Goal: Task Accomplishment & Management: Use online tool/utility

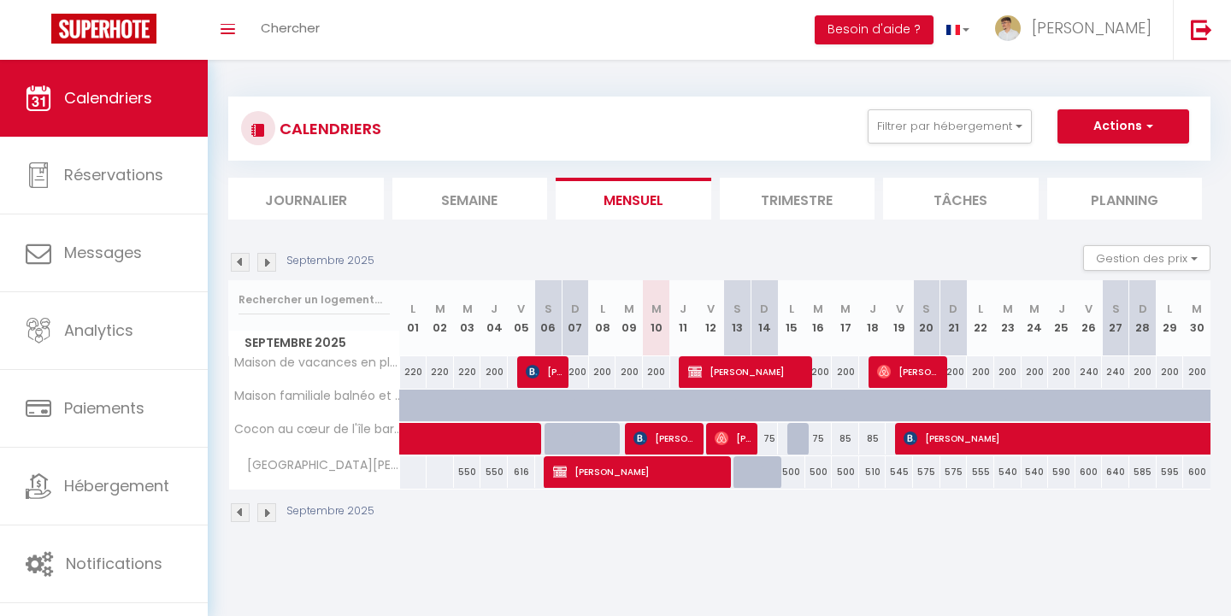
click at [569, 466] on span "[PERSON_NAME]" at bounding box center [640, 472] width 174 height 32
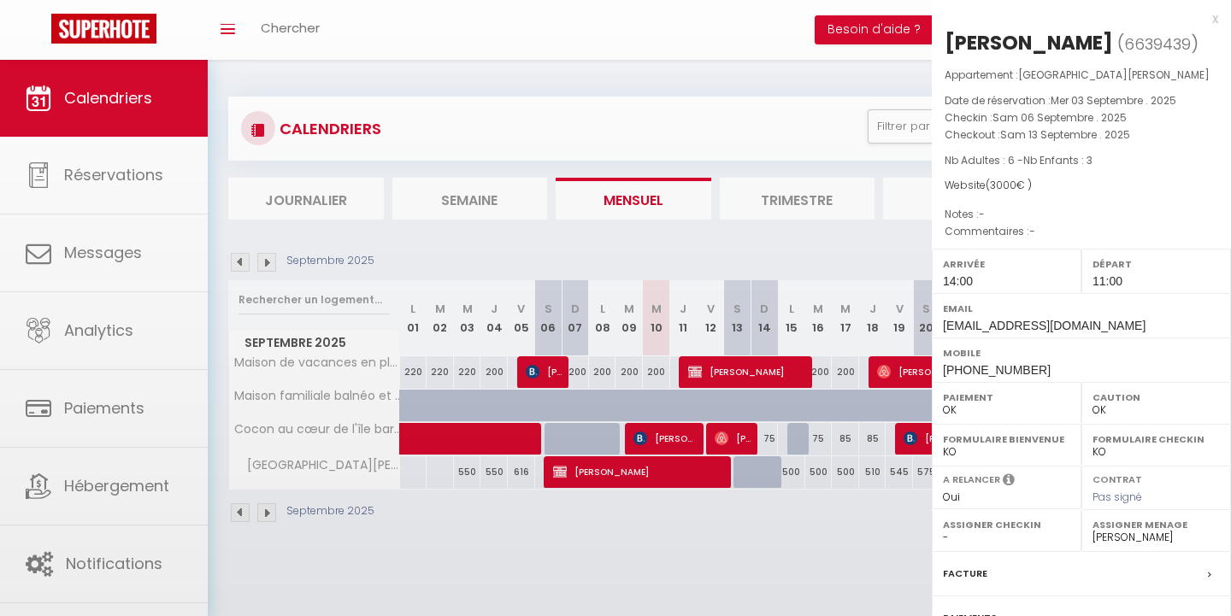
select select "41600"
select select "48972"
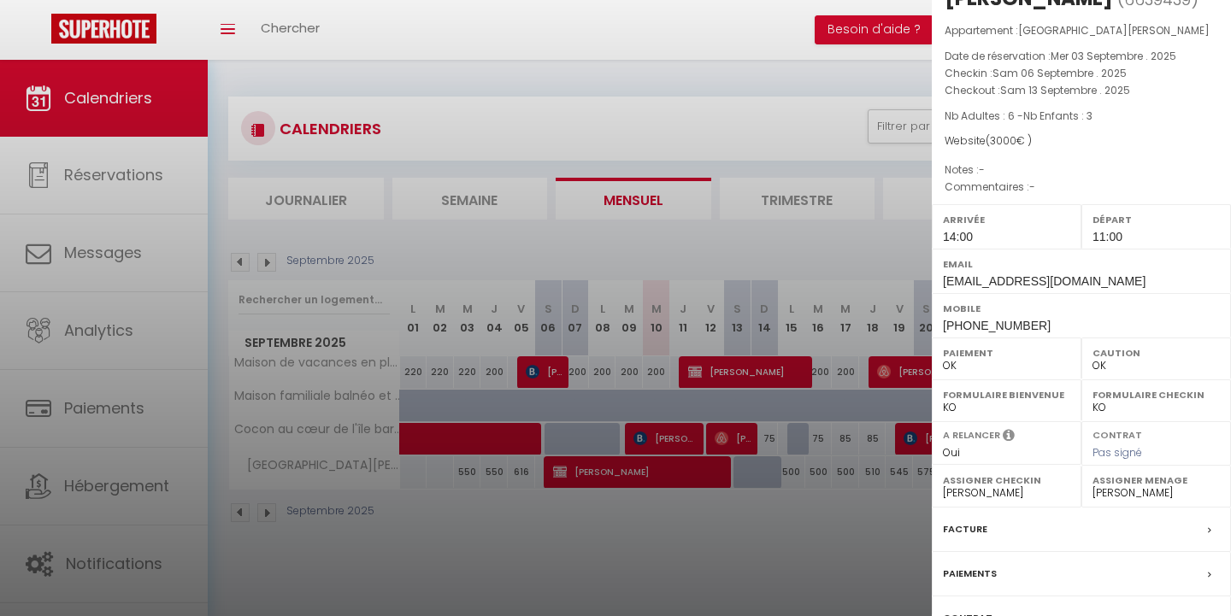
scroll to position [168, 0]
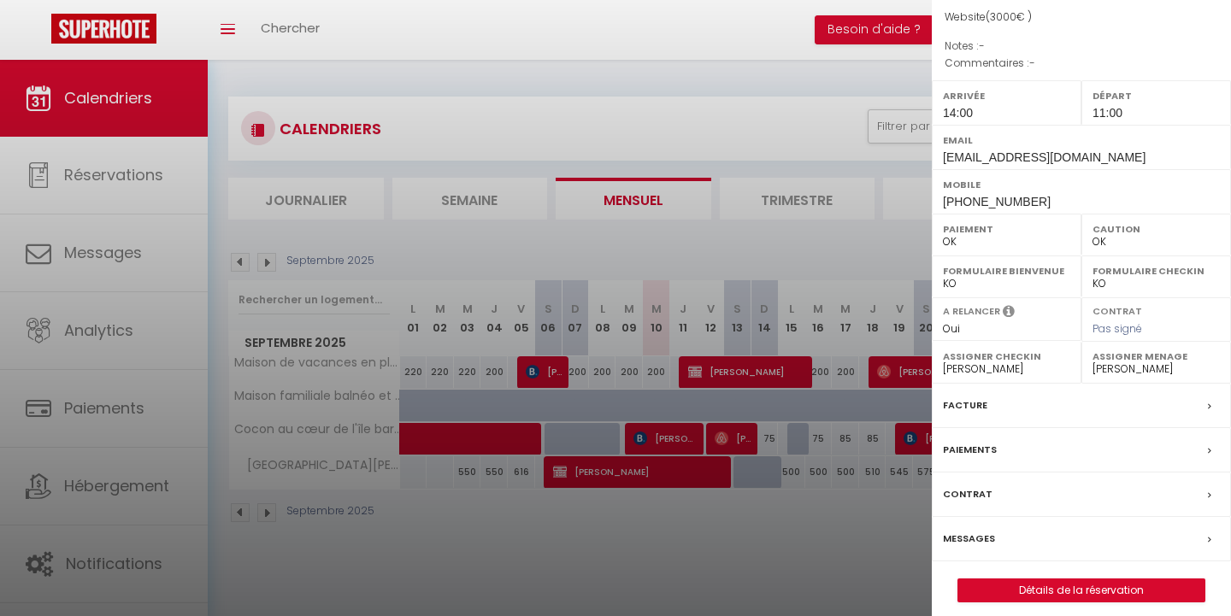
click at [981, 450] on label "Paiements" at bounding box center [970, 450] width 54 height 18
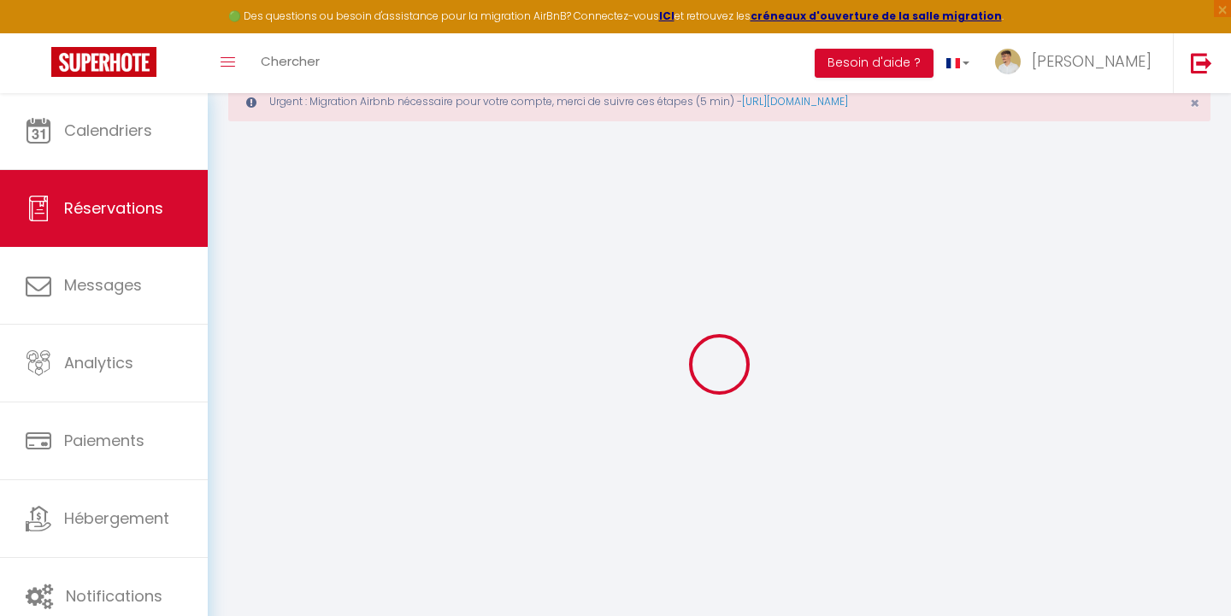
scroll to position [64, 0]
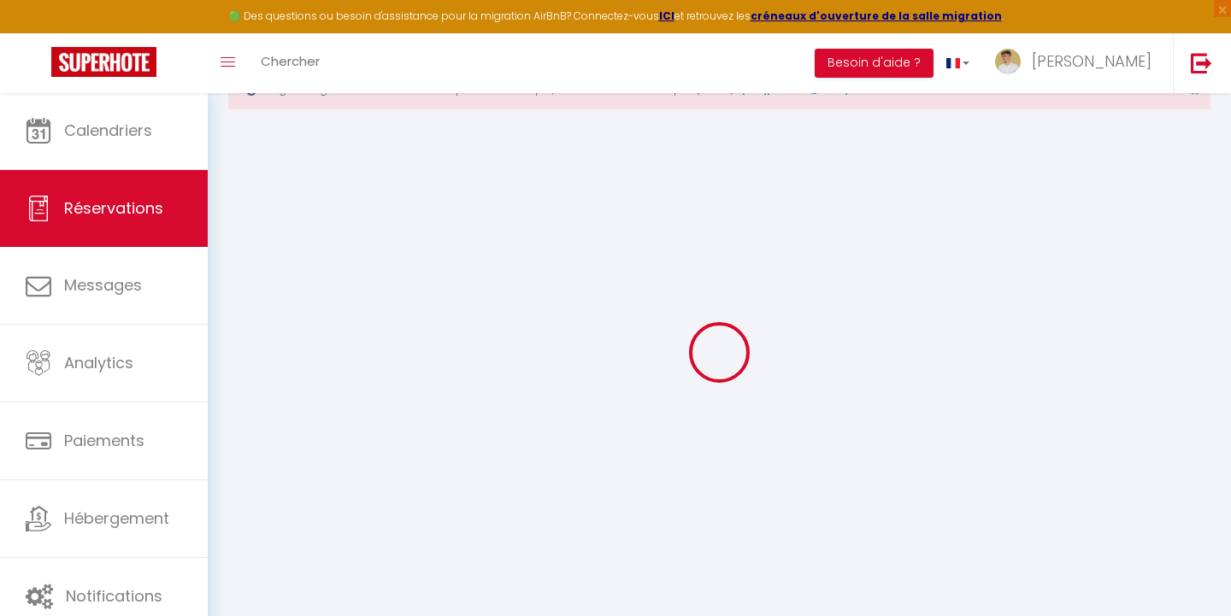
select select "0"
select select
checkbox input "false"
select select
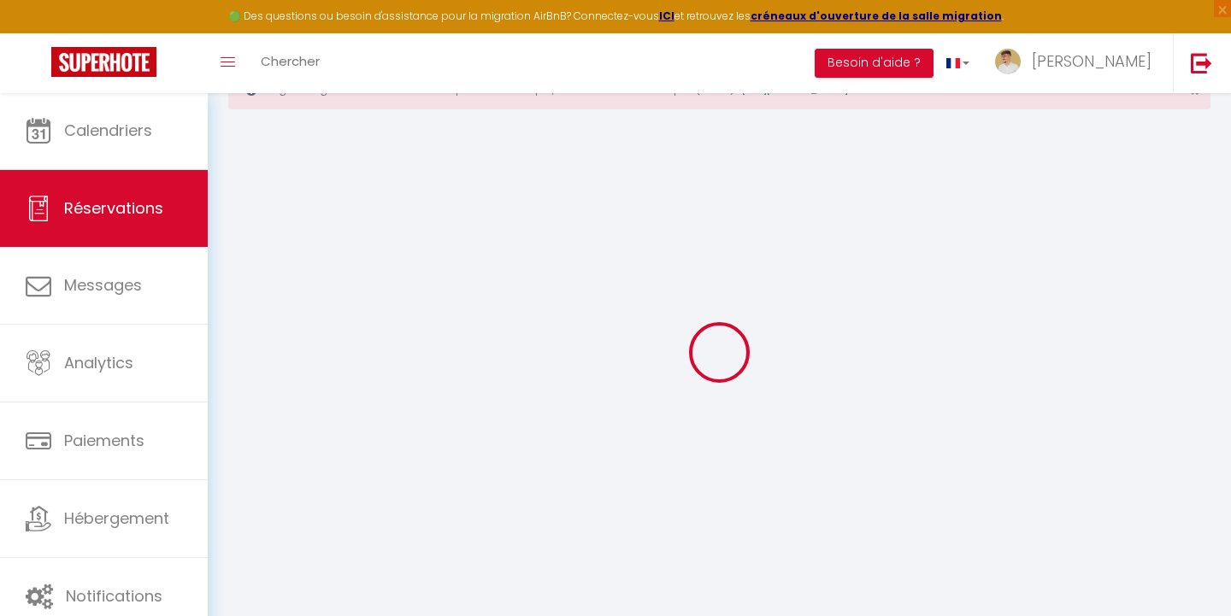
select select
checkbox input "false"
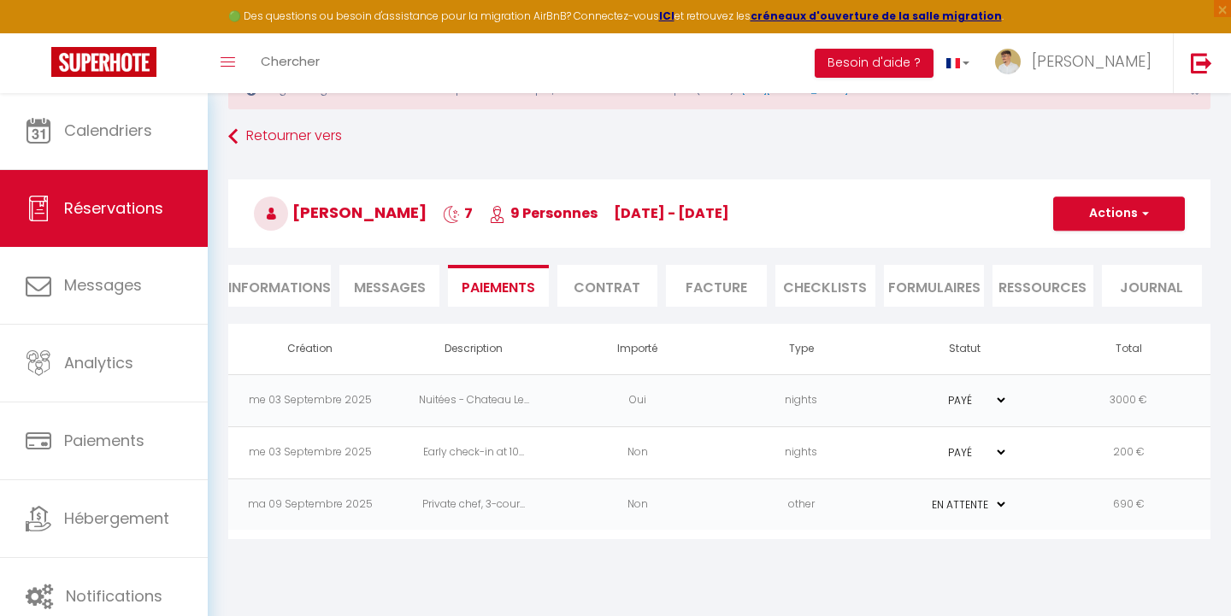
click at [1079, 205] on button "Actions" at bounding box center [1119, 214] width 132 height 34
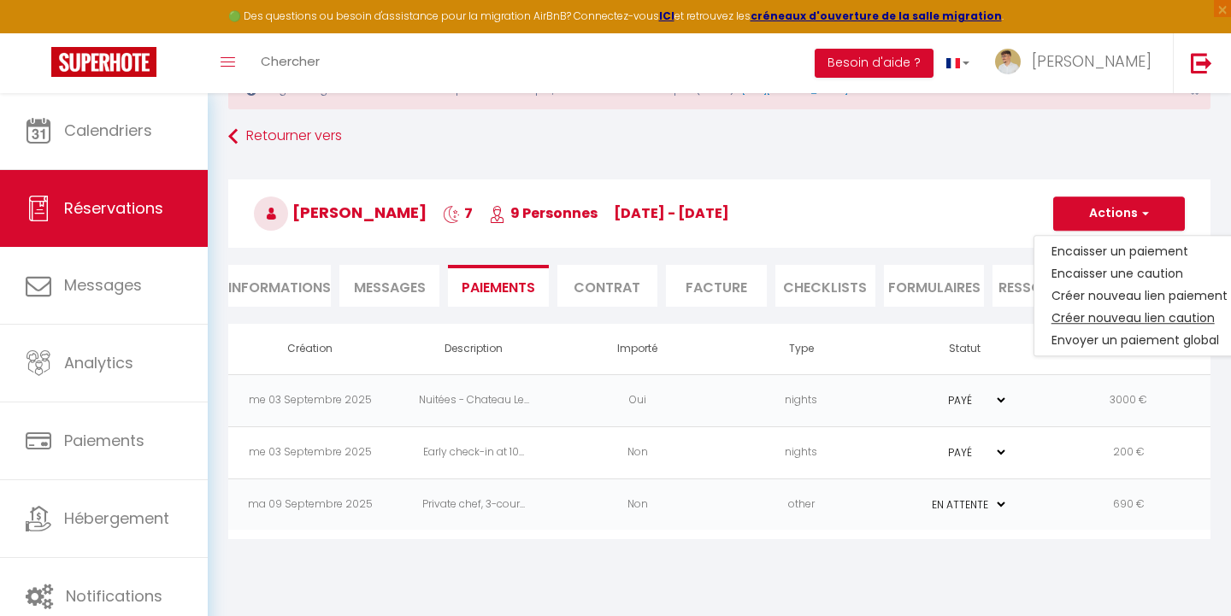
click at [1090, 319] on link "Créer nouveau lien caution" at bounding box center [1139, 318] width 210 height 22
select select "nights"
type input "[EMAIL_ADDRESS][DOMAIN_NAME]"
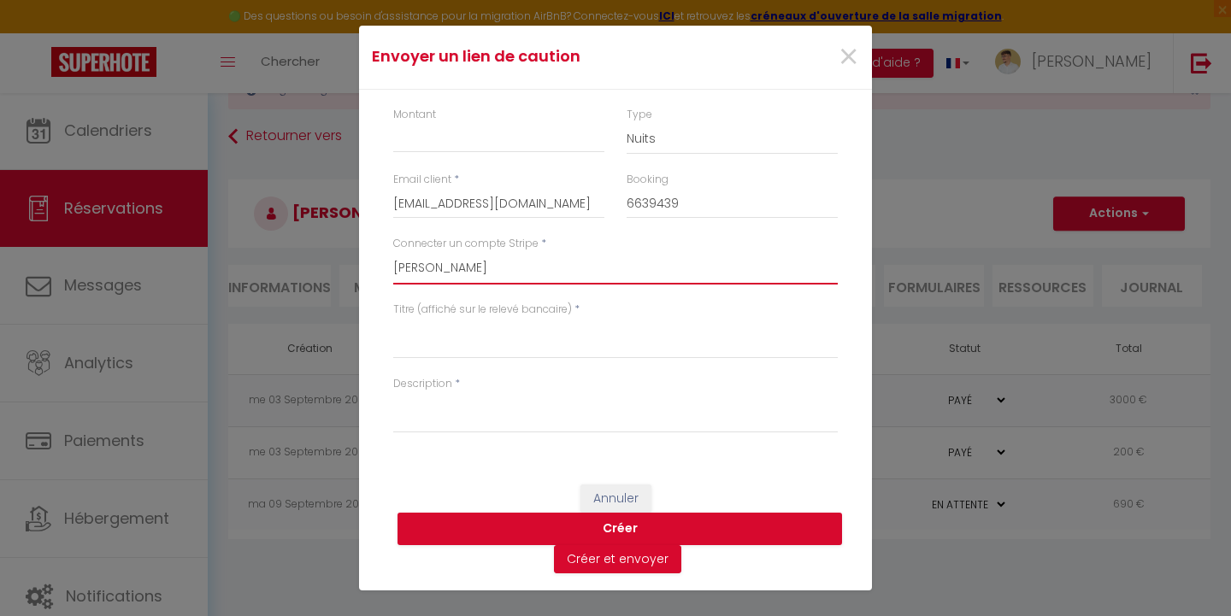
select select "15951"
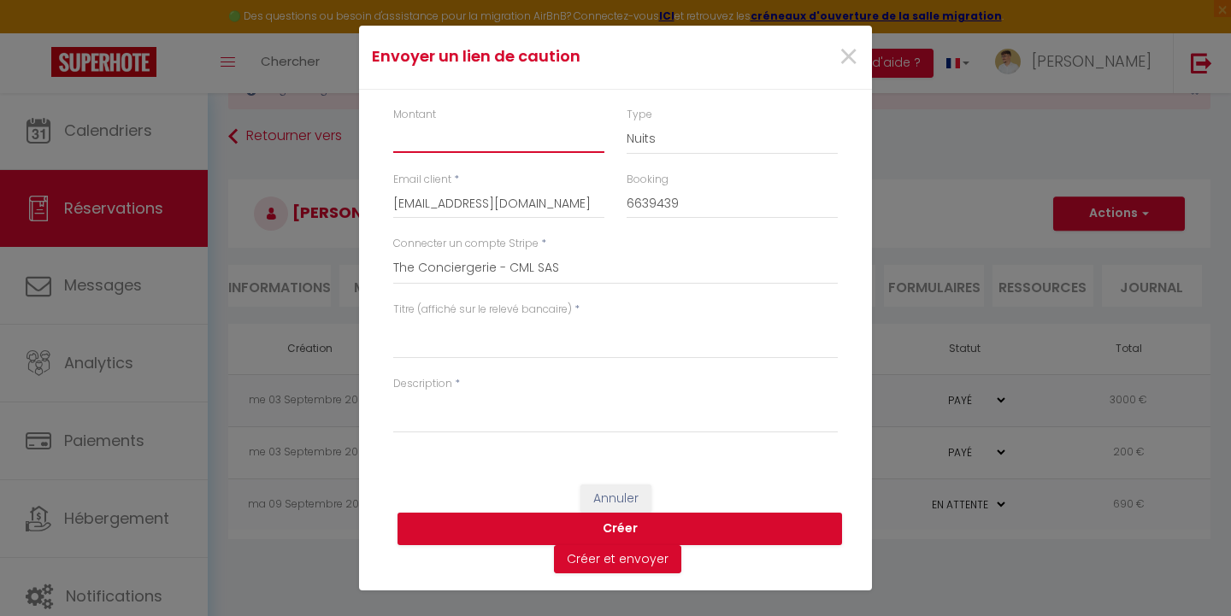
click at [410, 147] on input "Montant" at bounding box center [498, 137] width 211 height 31
type input "690"
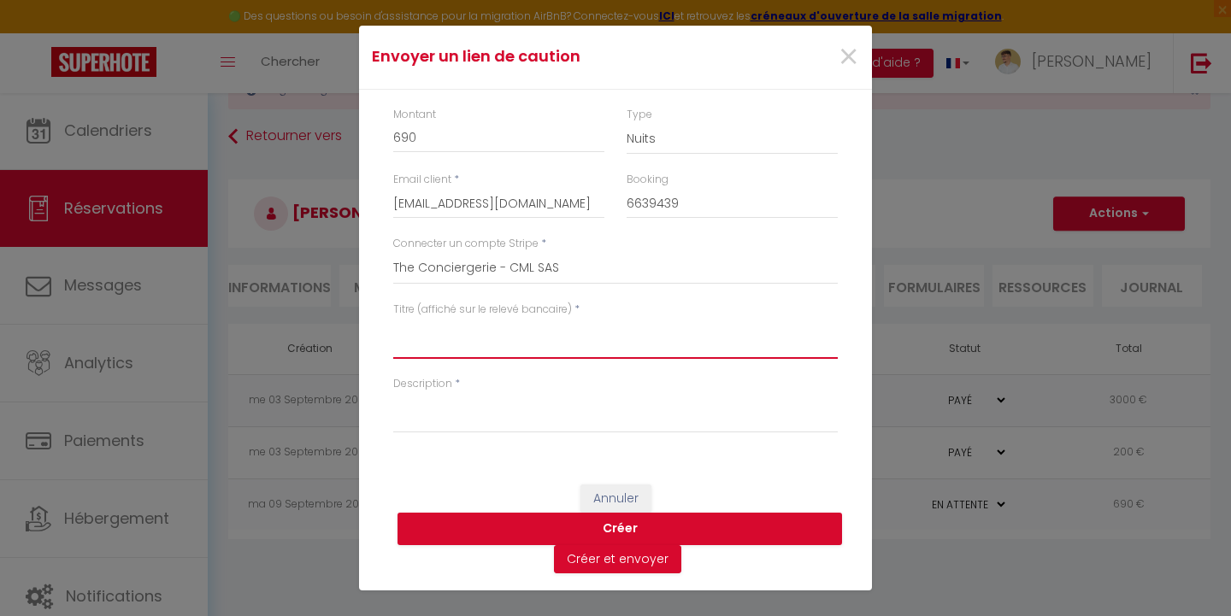
click at [434, 333] on textarea "Titre (affiché sur le relevé bancaire)" at bounding box center [615, 338] width 445 height 41
type textarea "Private Chef"
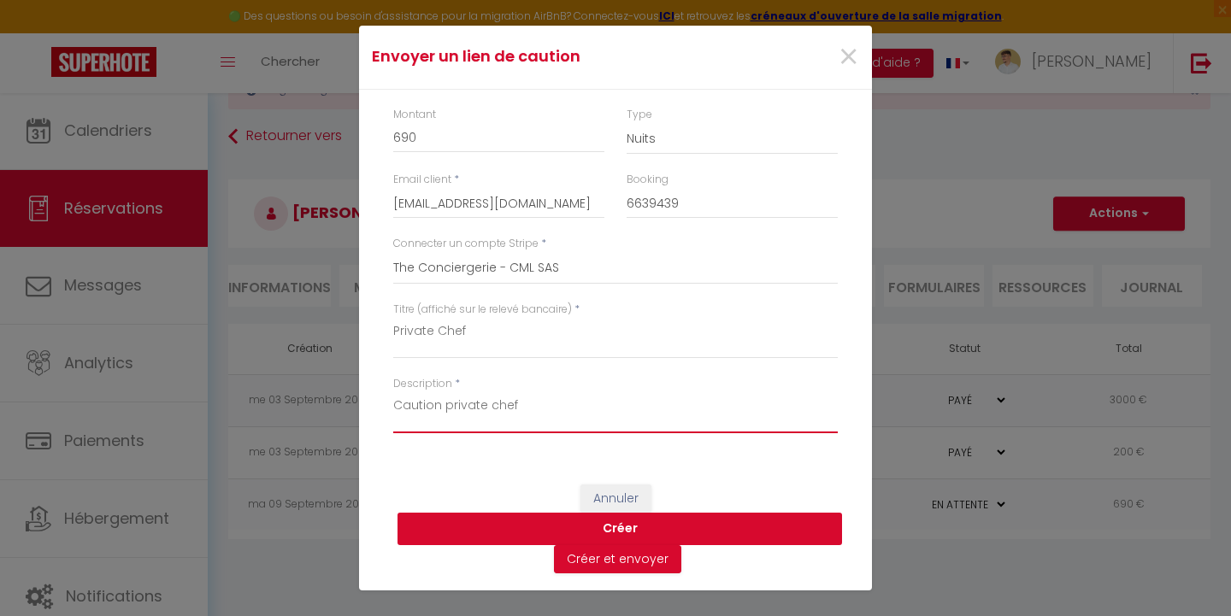
type textarea "Caution private chef"
click at [559, 524] on button "Créer" at bounding box center [620, 529] width 445 height 32
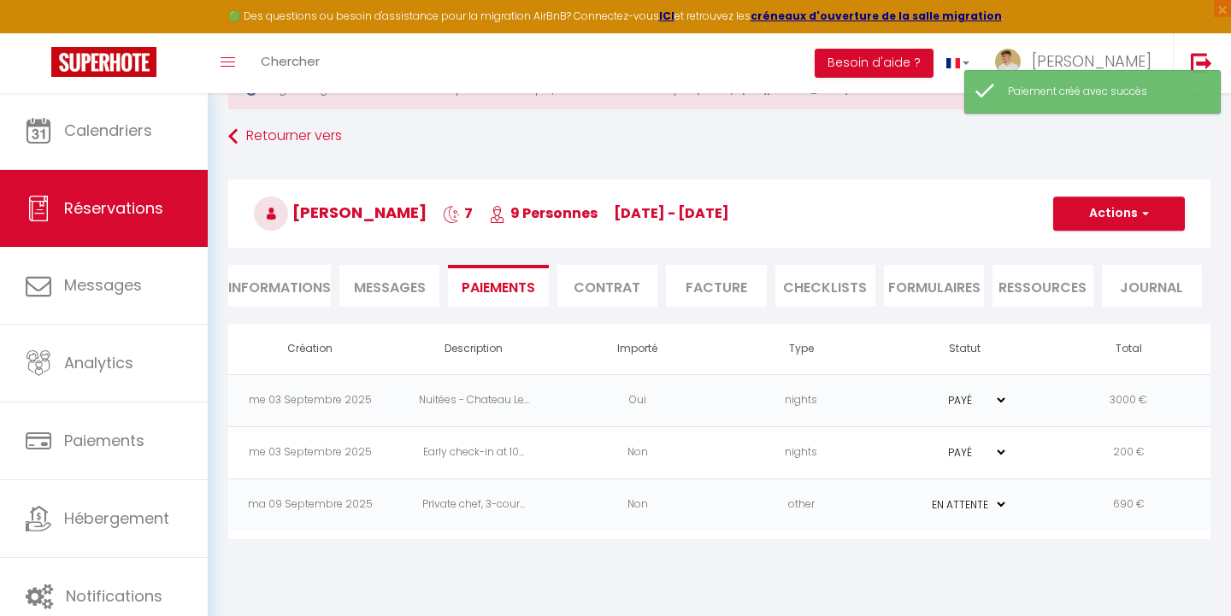
select select "0"
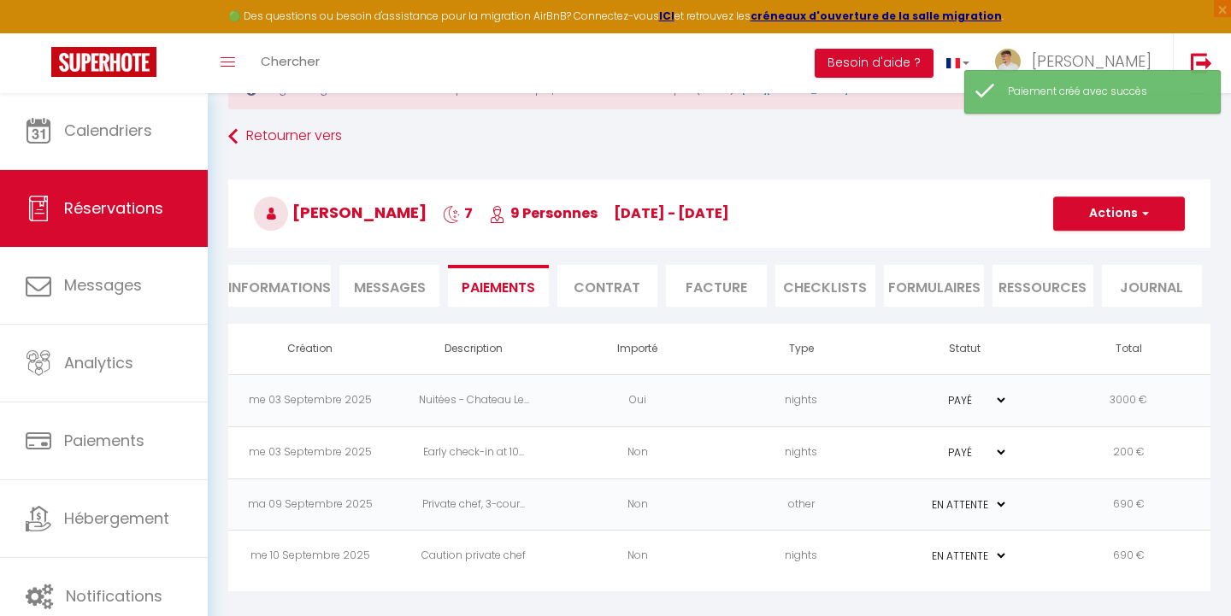
click at [736, 557] on td "nights" at bounding box center [802, 557] width 164 height 52
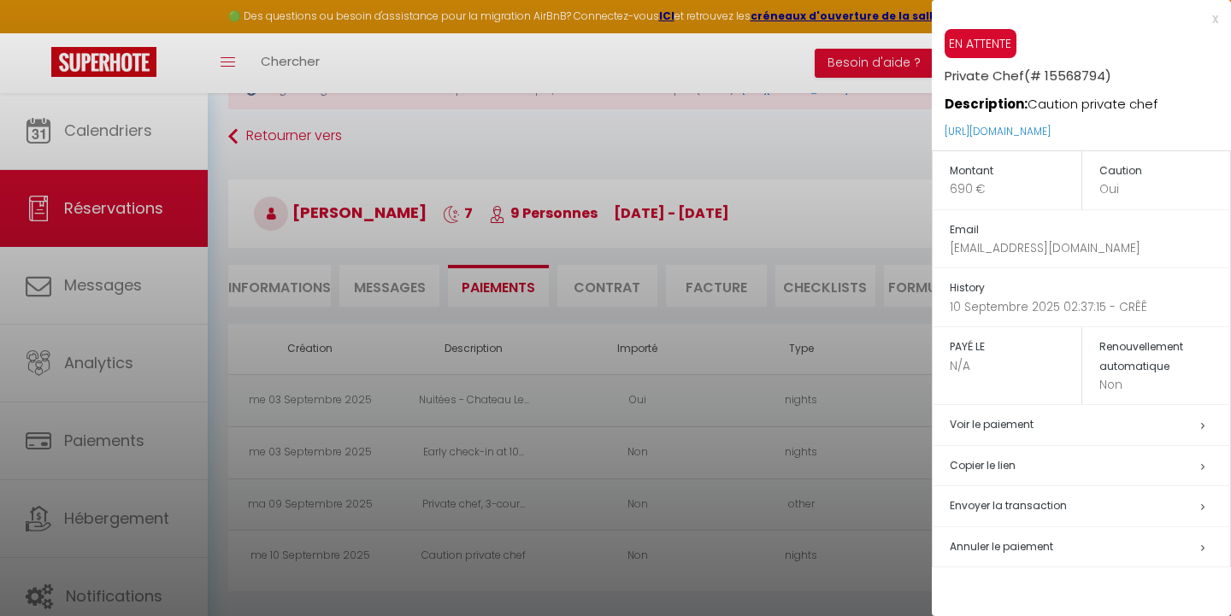
click at [1216, 21] on div "x" at bounding box center [1075, 19] width 286 height 21
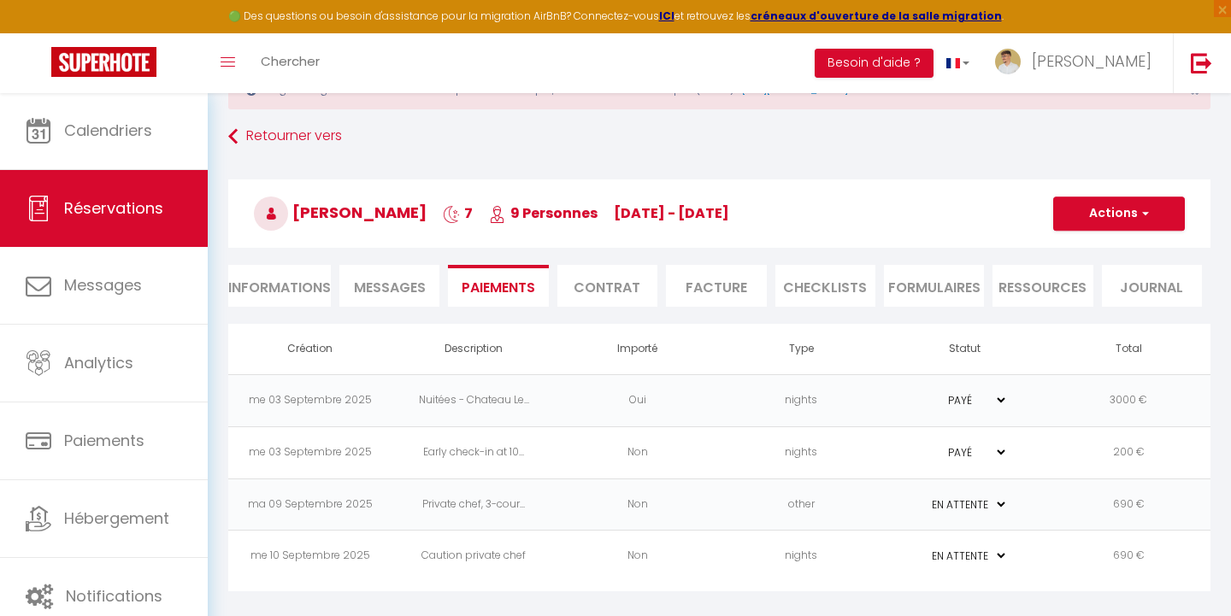
click at [1140, 205] on button "Actions" at bounding box center [1119, 214] width 132 height 34
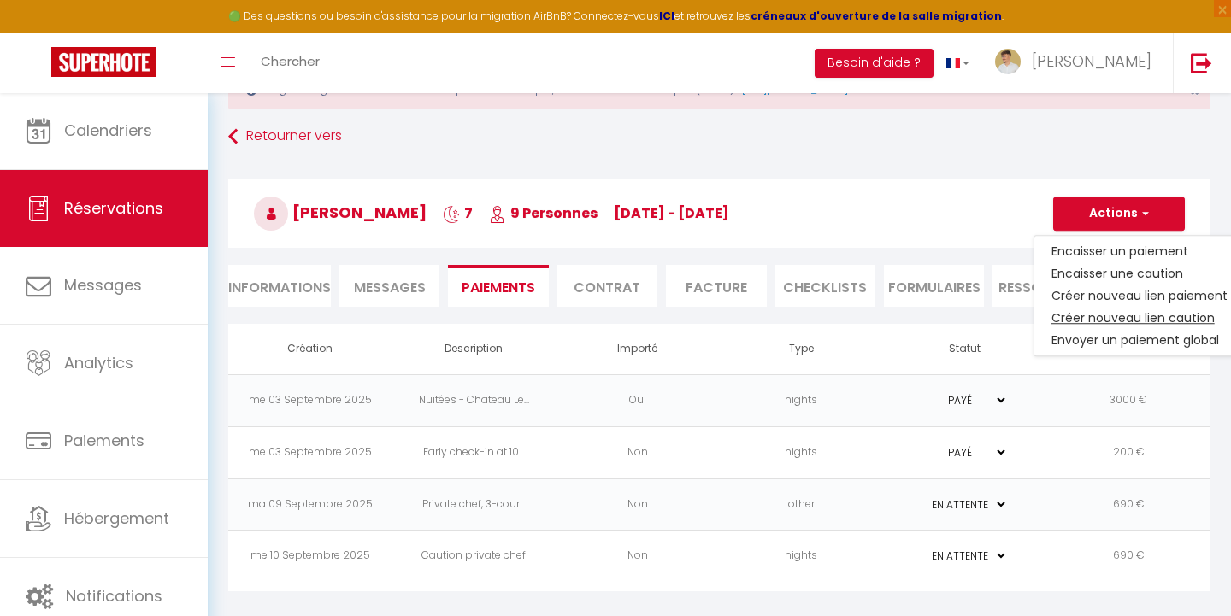
click at [1102, 314] on link "Créer nouveau lien caution" at bounding box center [1139, 318] width 210 height 22
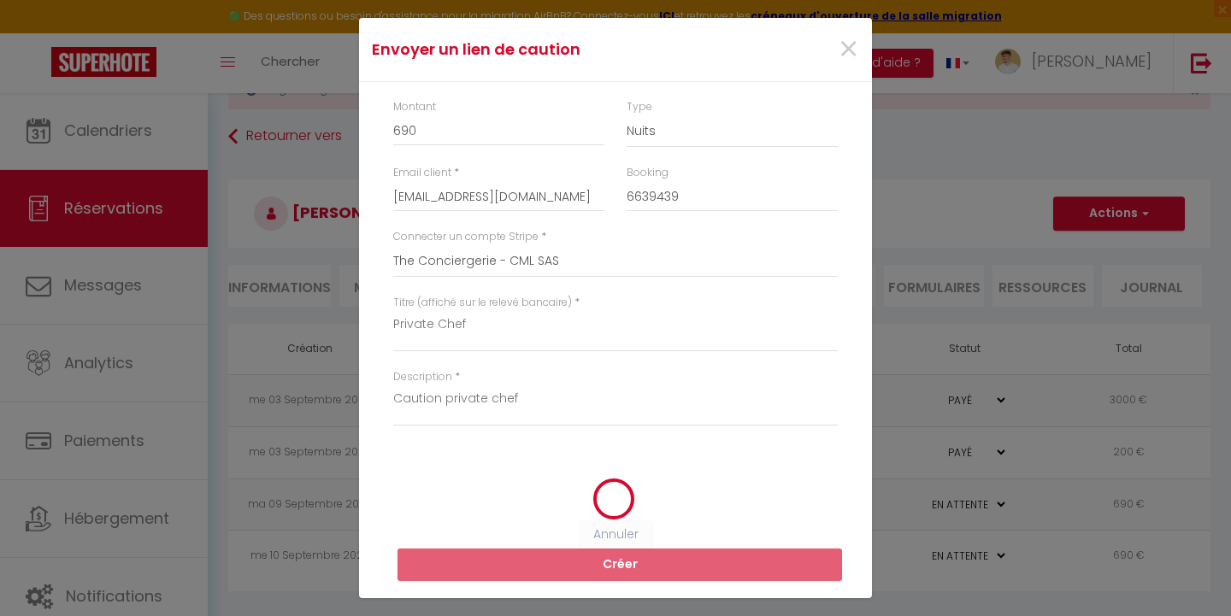
select select "15891"
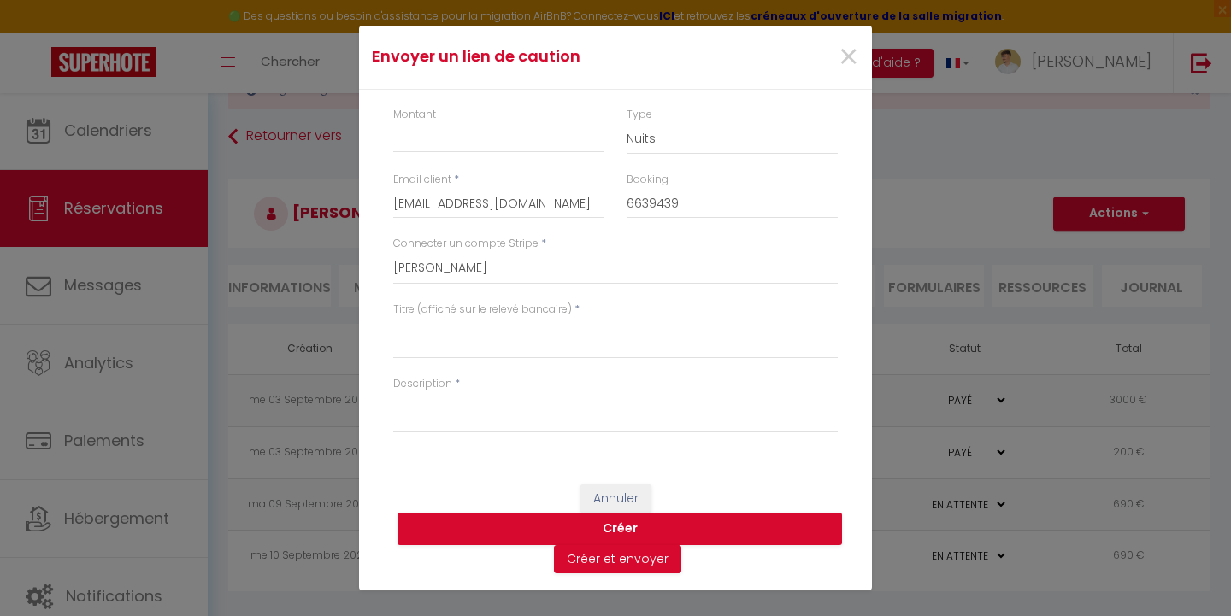
click at [515, 156] on div "Montant" at bounding box center [498, 140] width 233 height 66
click at [495, 144] on input "Montant" at bounding box center [498, 137] width 211 height 31
type input "690"
select select "other"
click at [439, 334] on textarea "Titre (affiché sur le relevé bancaire)" at bounding box center [615, 338] width 445 height 41
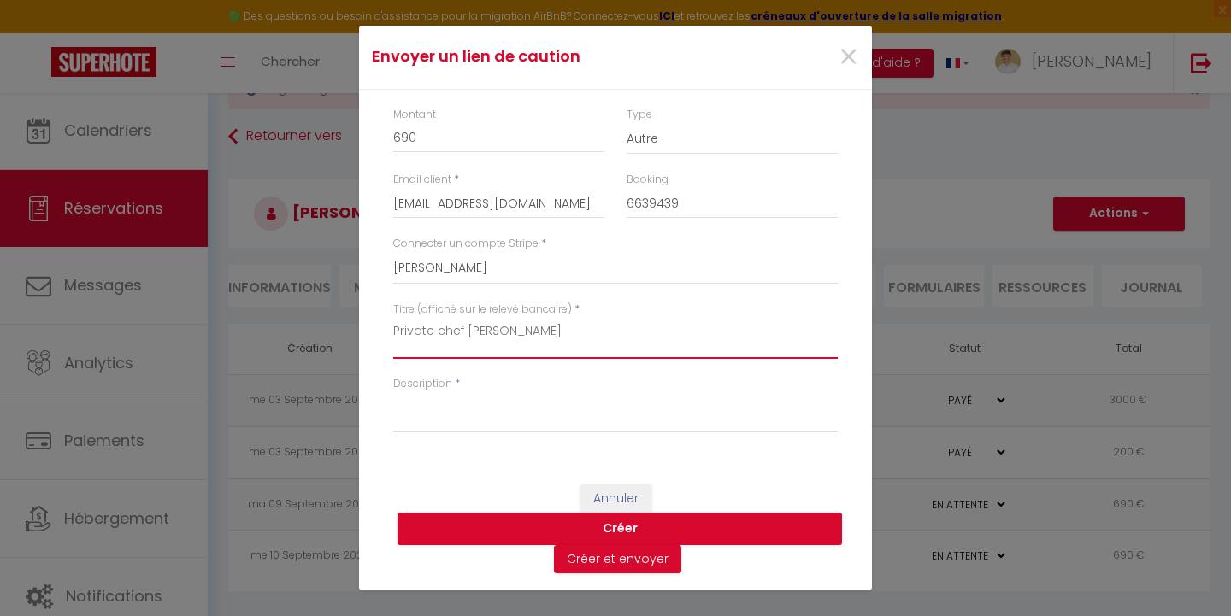
click at [443, 322] on textarea "Private chef [PERSON_NAME]" at bounding box center [615, 338] width 445 height 41
paste textarea "deposit"
type textarea "Private chef deposit"
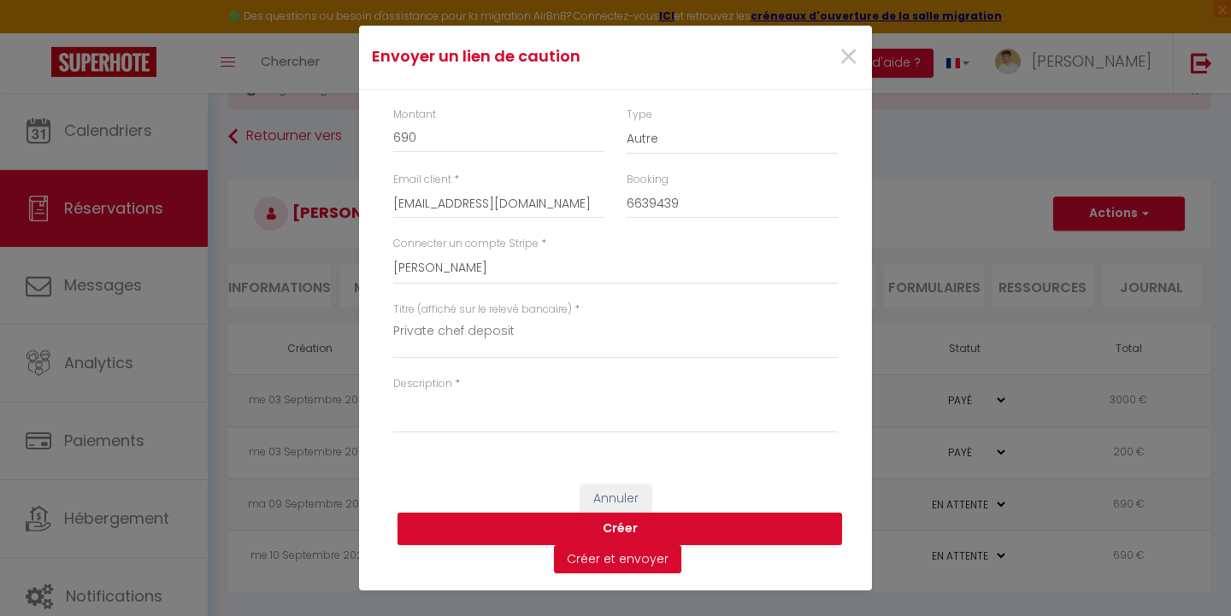
click at [442, 380] on label "Description" at bounding box center [422, 384] width 59 height 16
click at [442, 392] on textarea "Description" at bounding box center [615, 412] width 445 height 41
paste textarea "Private chef deposit"
type textarea "Private chef deposit"
click at [580, 521] on button "Créer" at bounding box center [620, 529] width 445 height 32
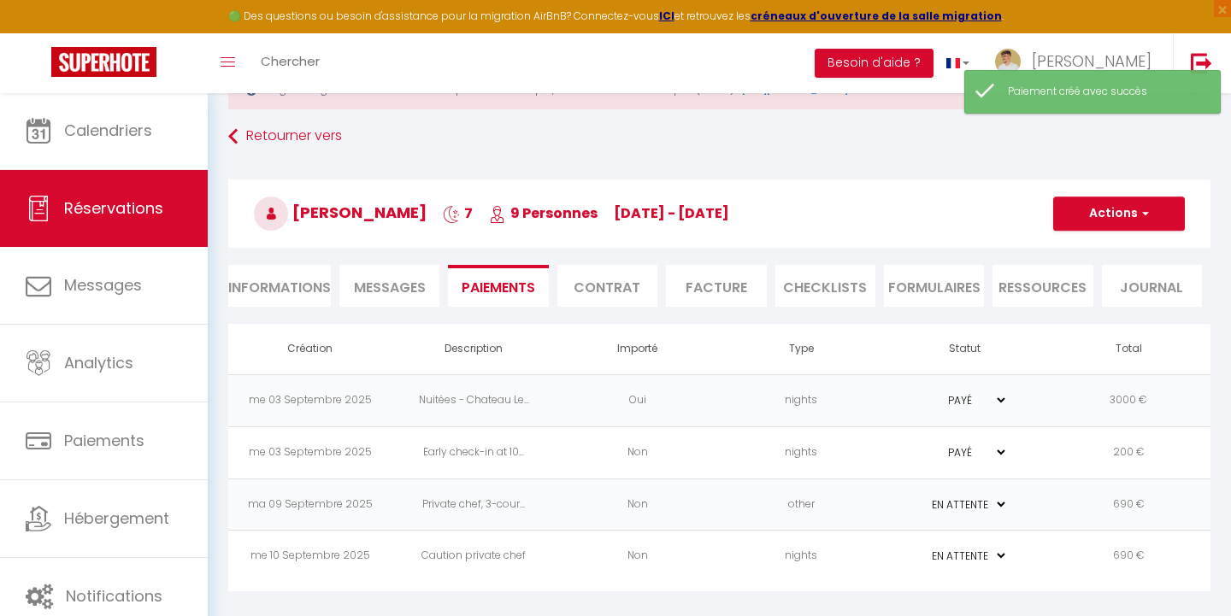
click at [1094, 214] on button "Actions" at bounding box center [1119, 214] width 132 height 34
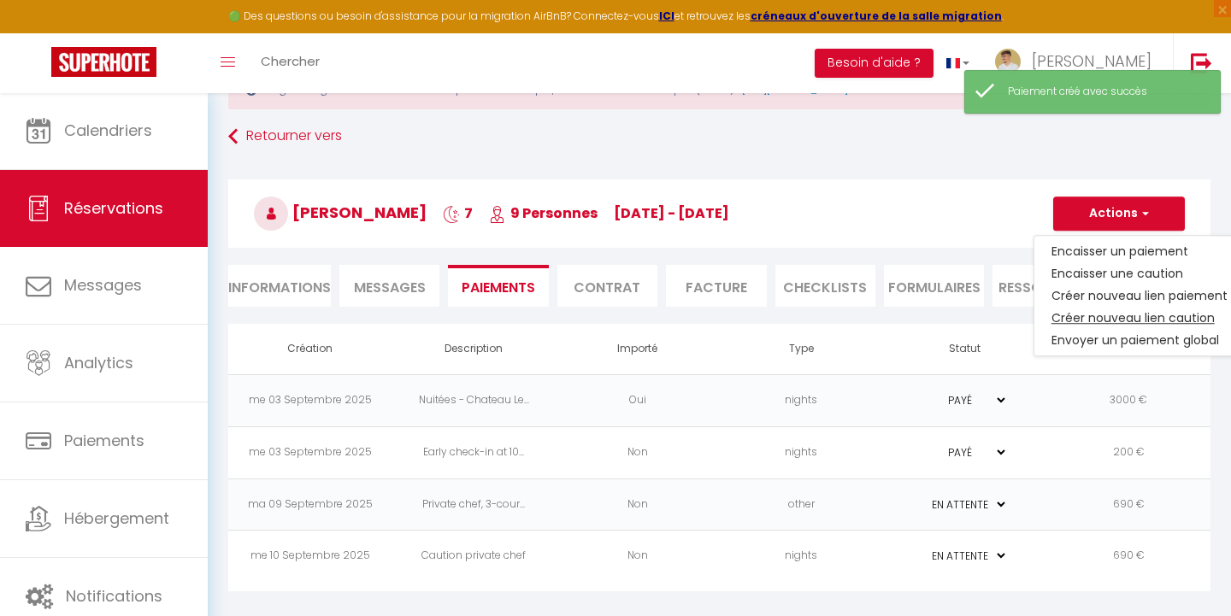
click at [1075, 309] on link "Créer nouveau lien caution" at bounding box center [1139, 318] width 210 height 22
select select "nights"
select select "0"
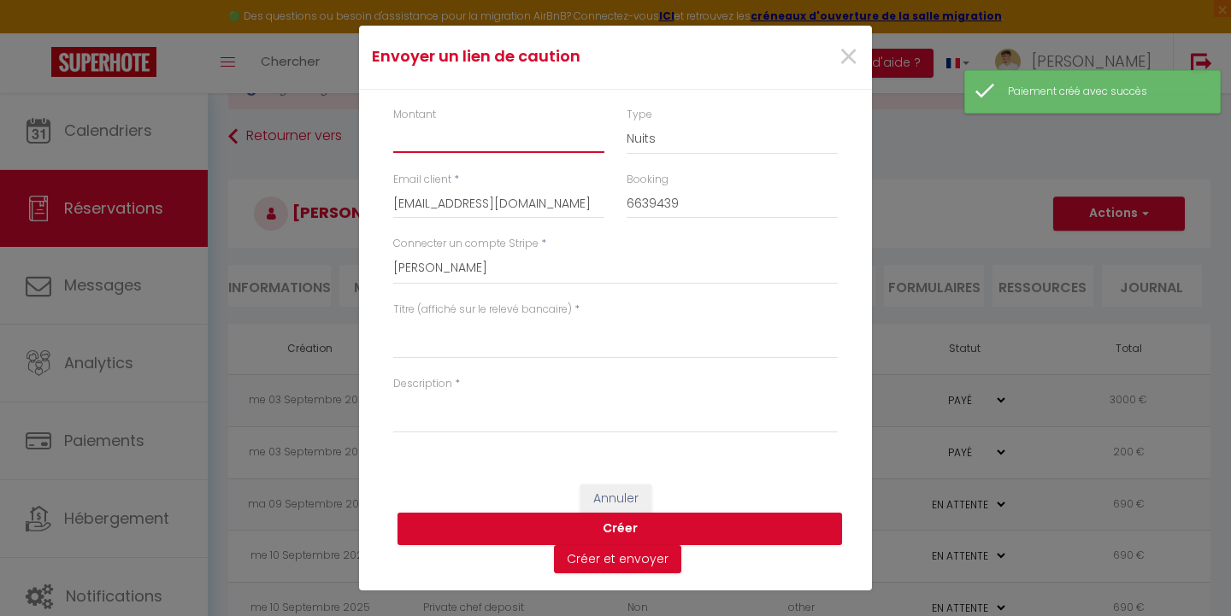
click at [540, 139] on input "Montant" at bounding box center [498, 137] width 211 height 31
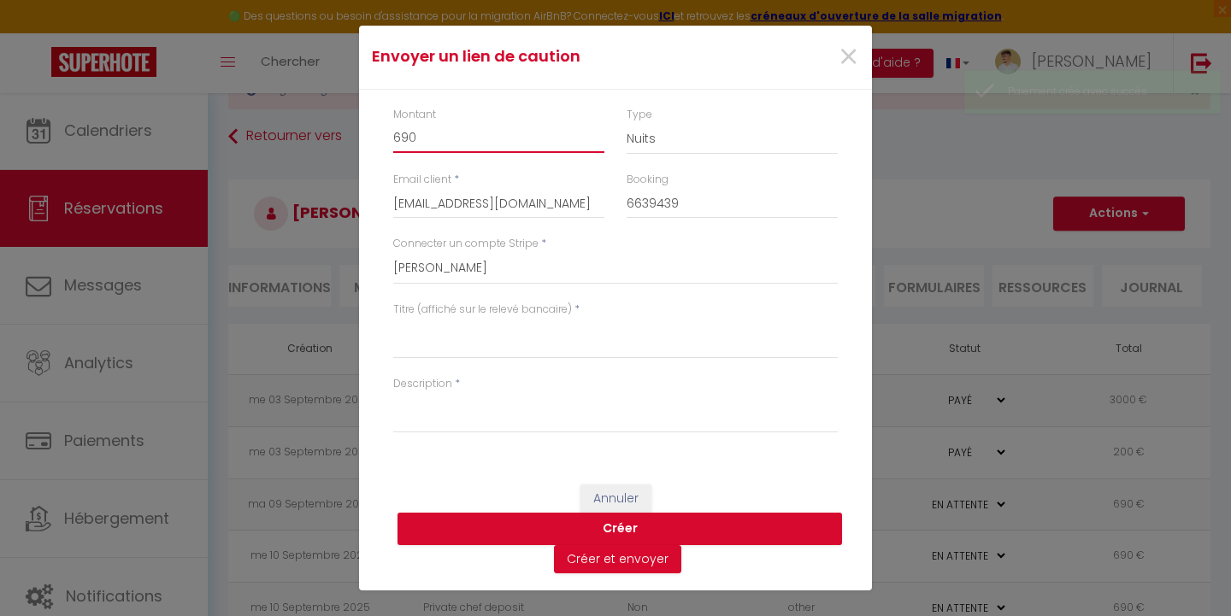
type input "690"
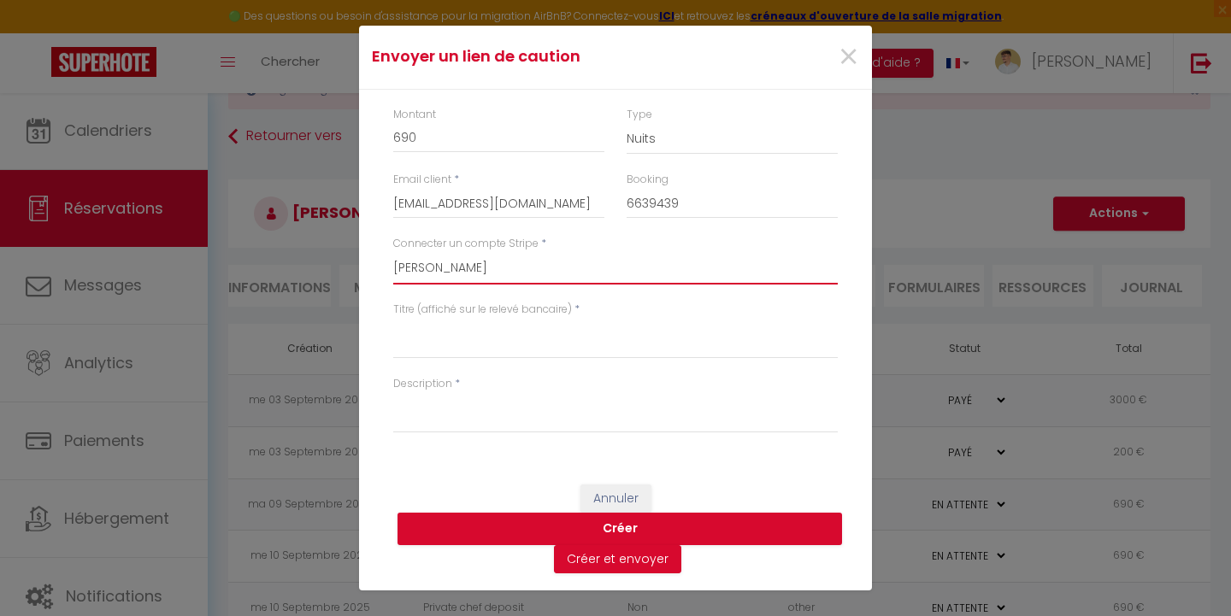
select select "15951"
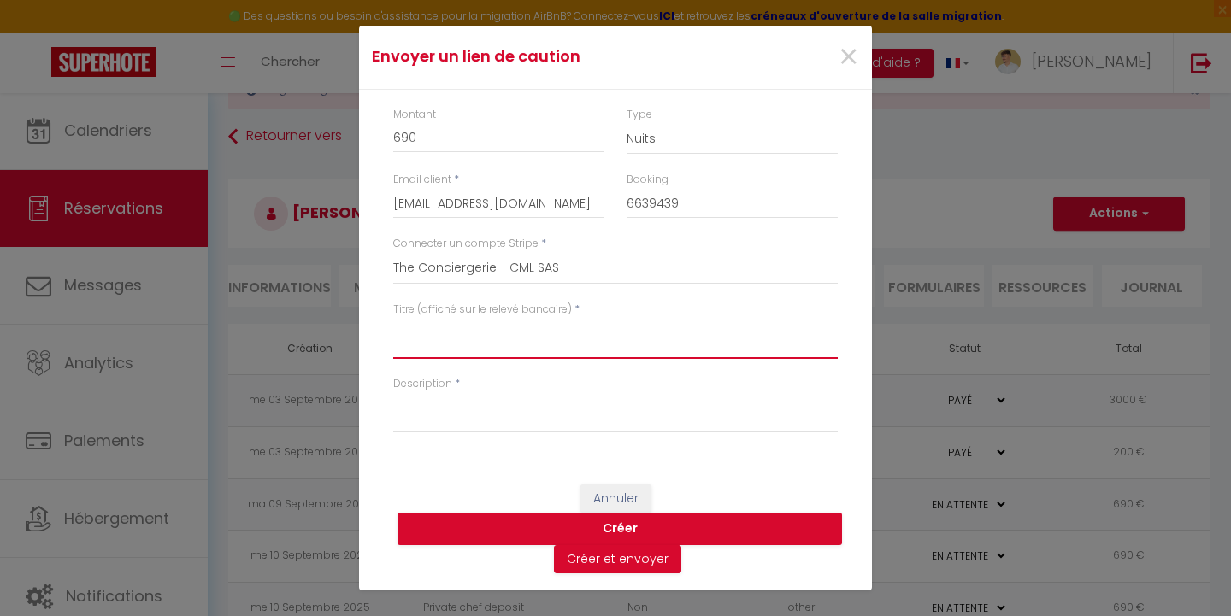
click at [428, 351] on textarea "Titre (affiché sur le relevé bancaire)" at bounding box center [615, 338] width 445 height 41
paste textarea "Private chef deposit"
type textarea "Private chef deposit"
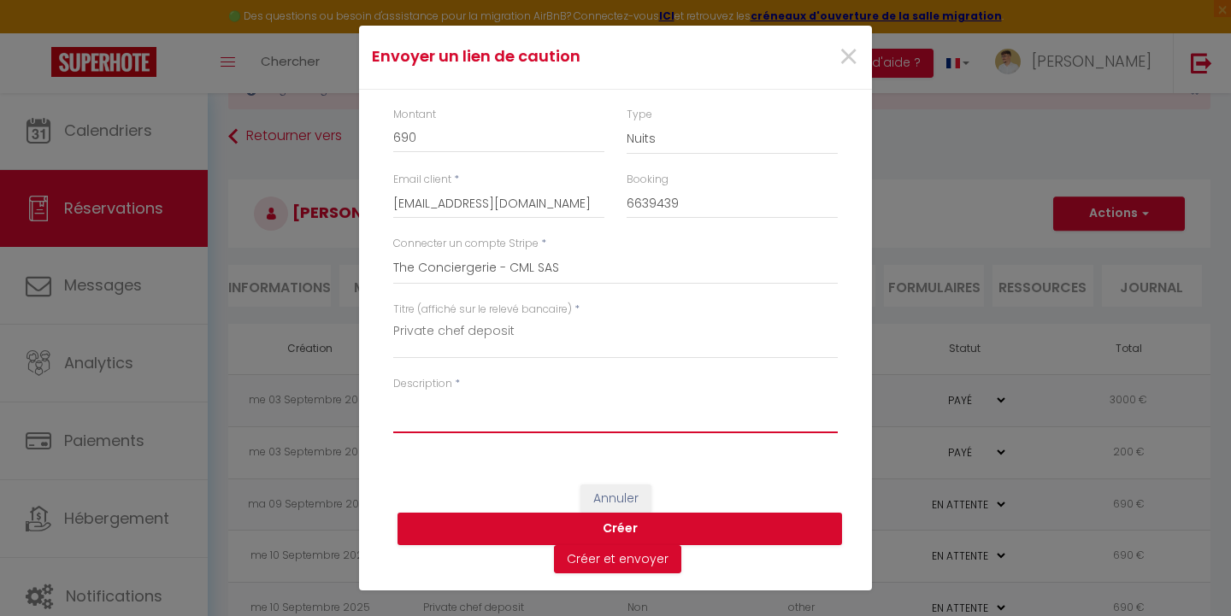
click at [415, 407] on textarea "Description" at bounding box center [615, 412] width 445 height 41
paste textarea "Private chef deposit"
type textarea "Private chef deposit"
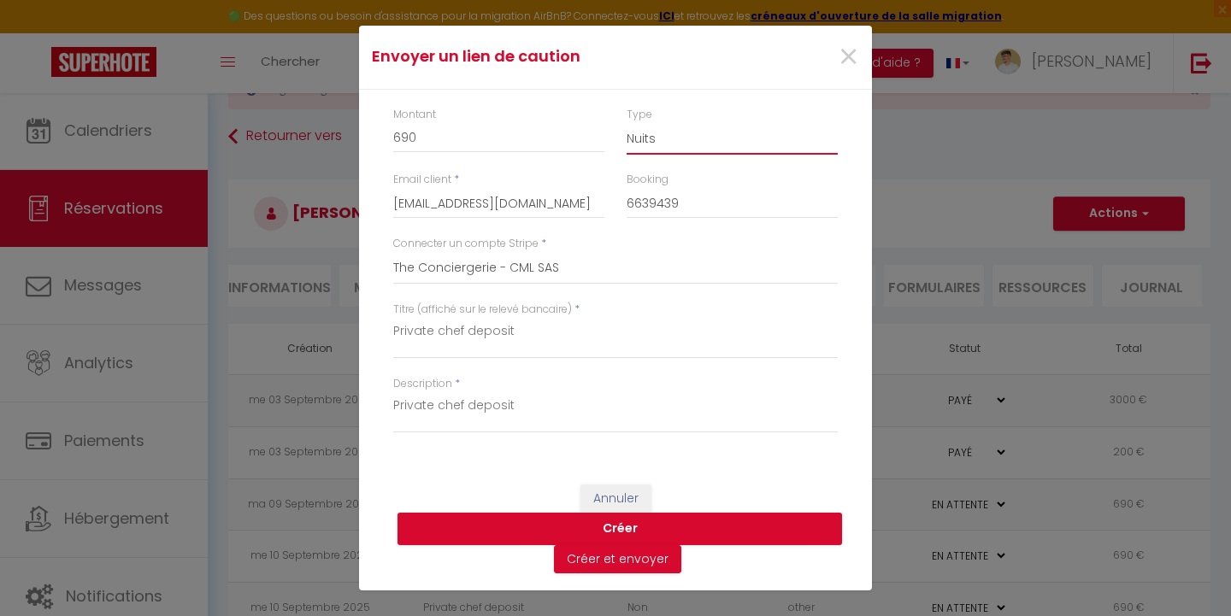
select select "other"
click at [569, 520] on button "Créer" at bounding box center [620, 529] width 445 height 32
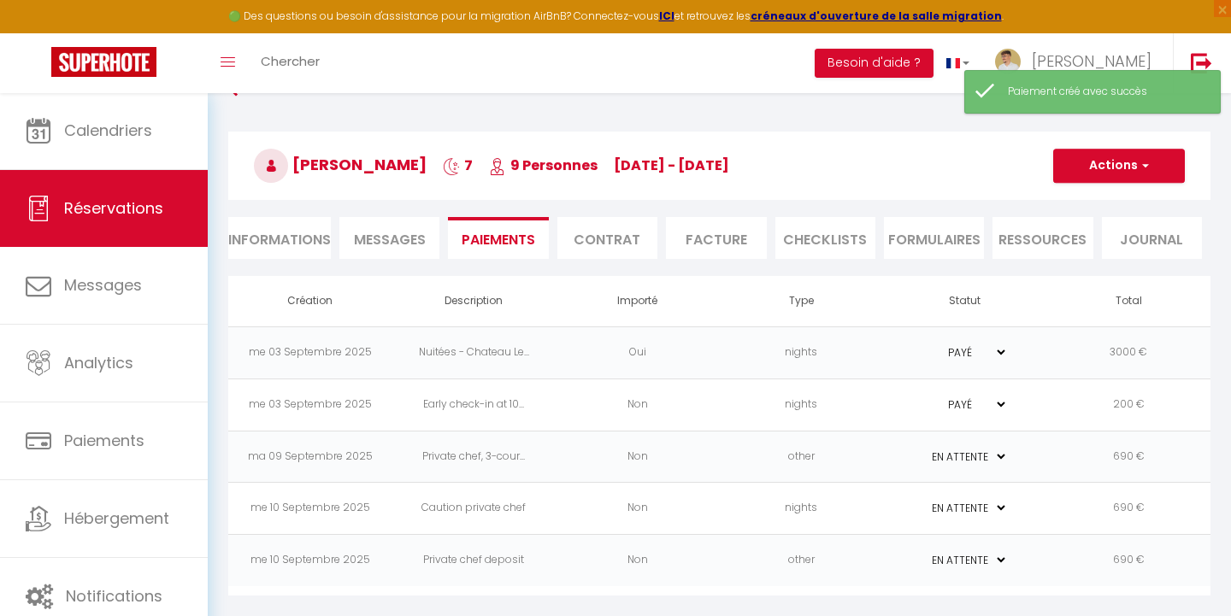
scroll to position [116, 0]
click at [1055, 505] on td "690 €" at bounding box center [1129, 509] width 164 height 52
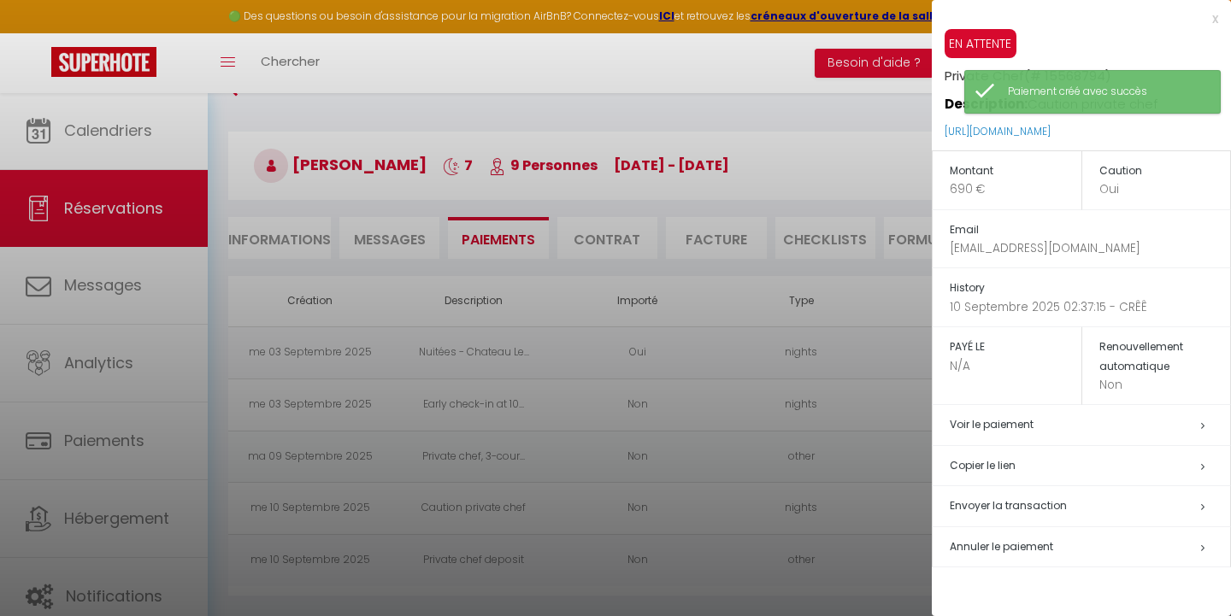
click at [1000, 540] on span "Annuler le paiement" at bounding box center [1001, 546] width 103 height 15
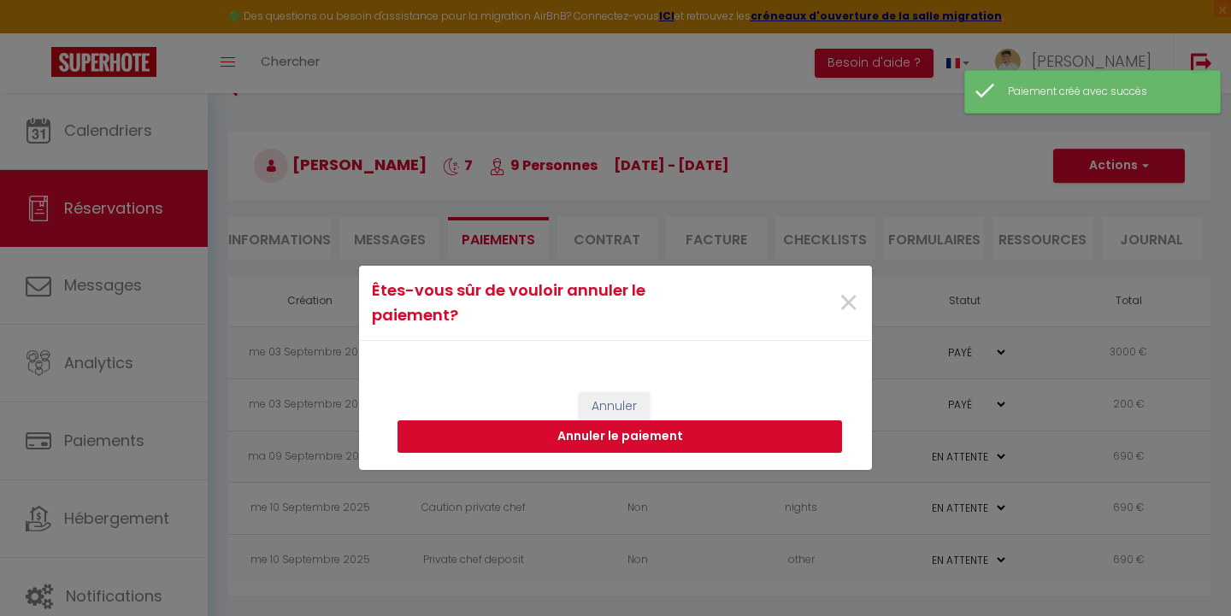
select select "0"
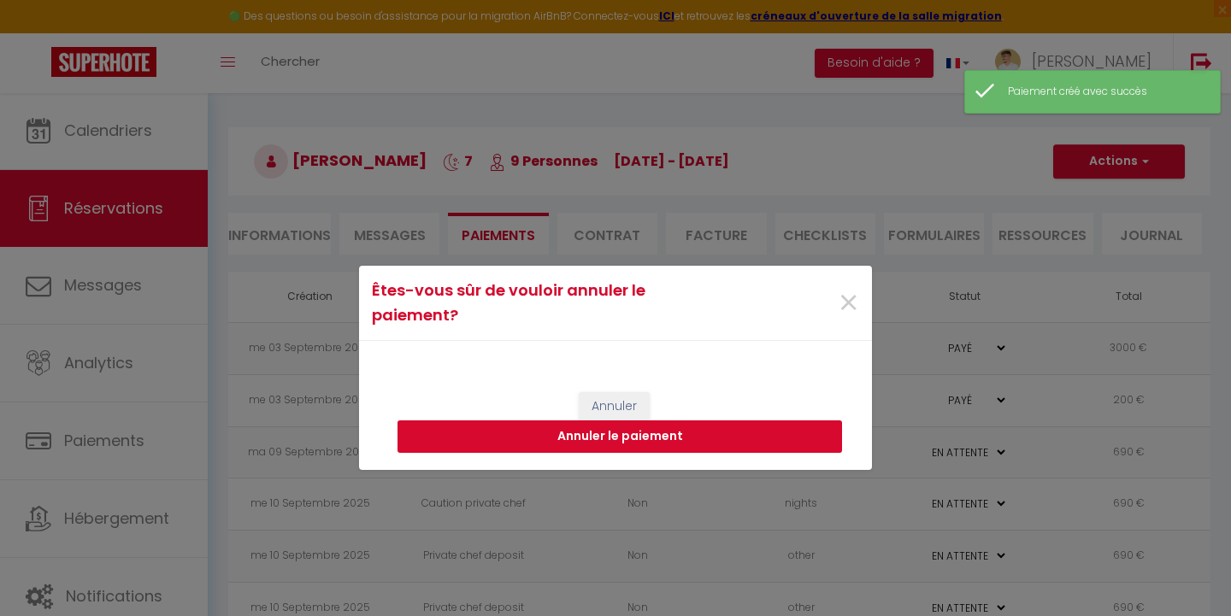
click at [731, 429] on button "Annuler le paiement" at bounding box center [620, 437] width 445 height 32
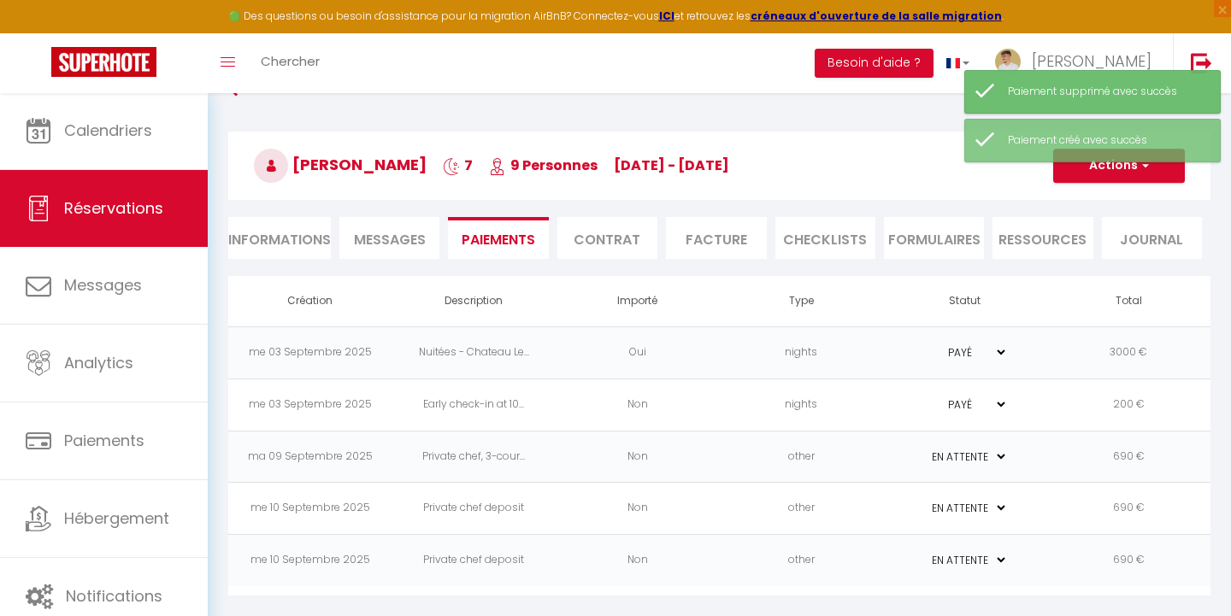
click at [776, 502] on td "other" at bounding box center [802, 509] width 164 height 52
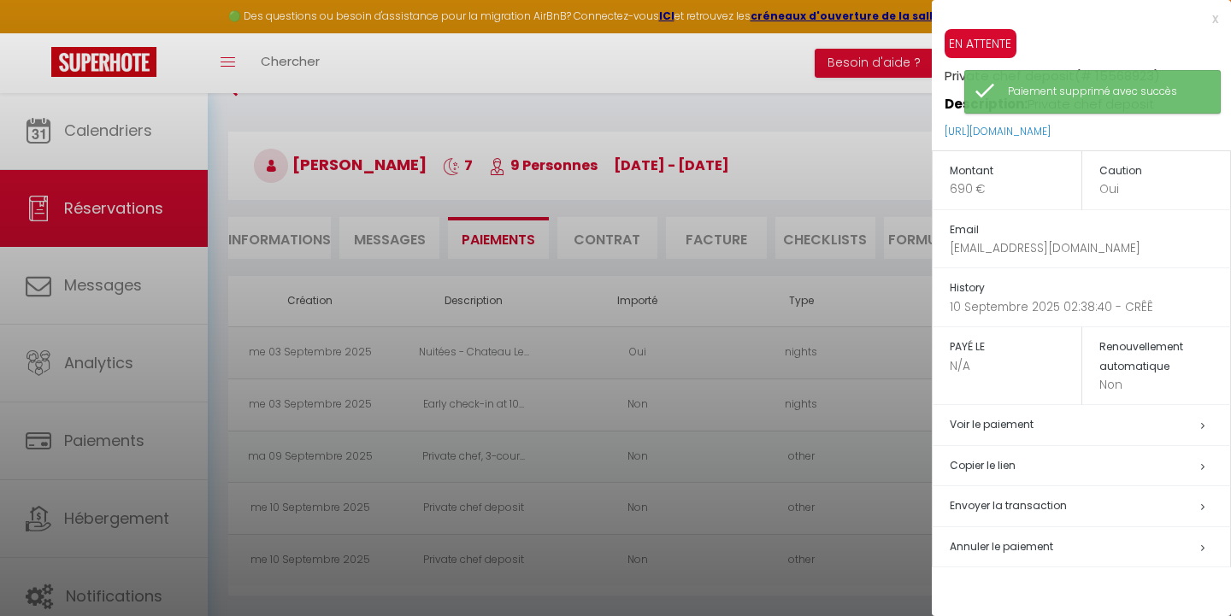
click at [974, 538] on h5 "Annuler le paiement" at bounding box center [1090, 548] width 280 height 20
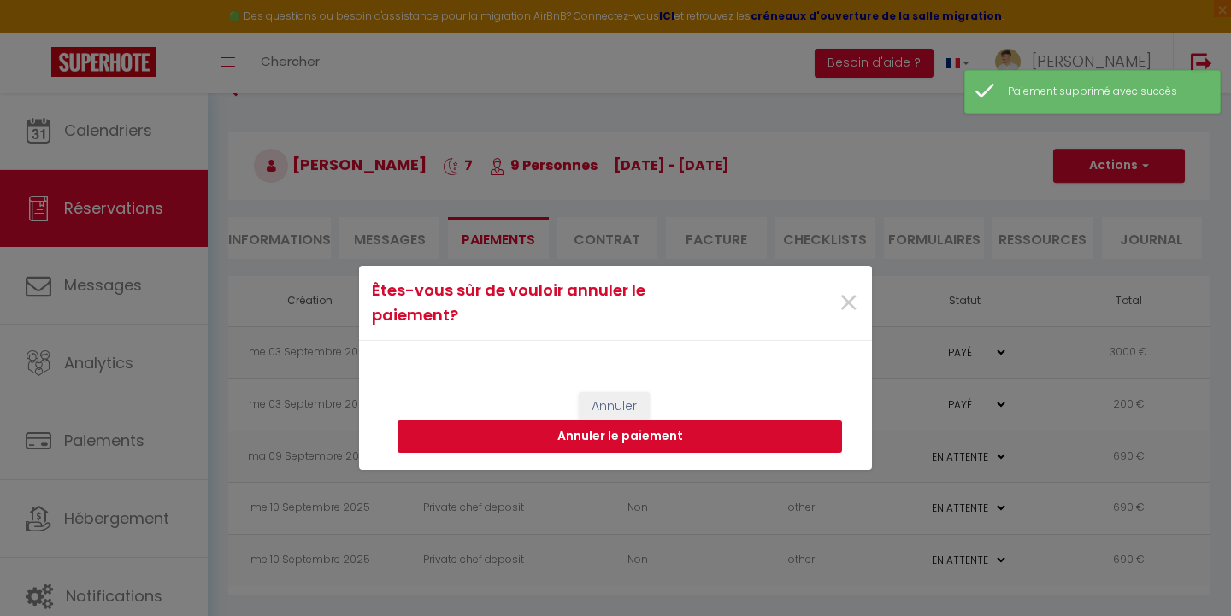
click at [783, 440] on button "Annuler le paiement" at bounding box center [620, 437] width 445 height 32
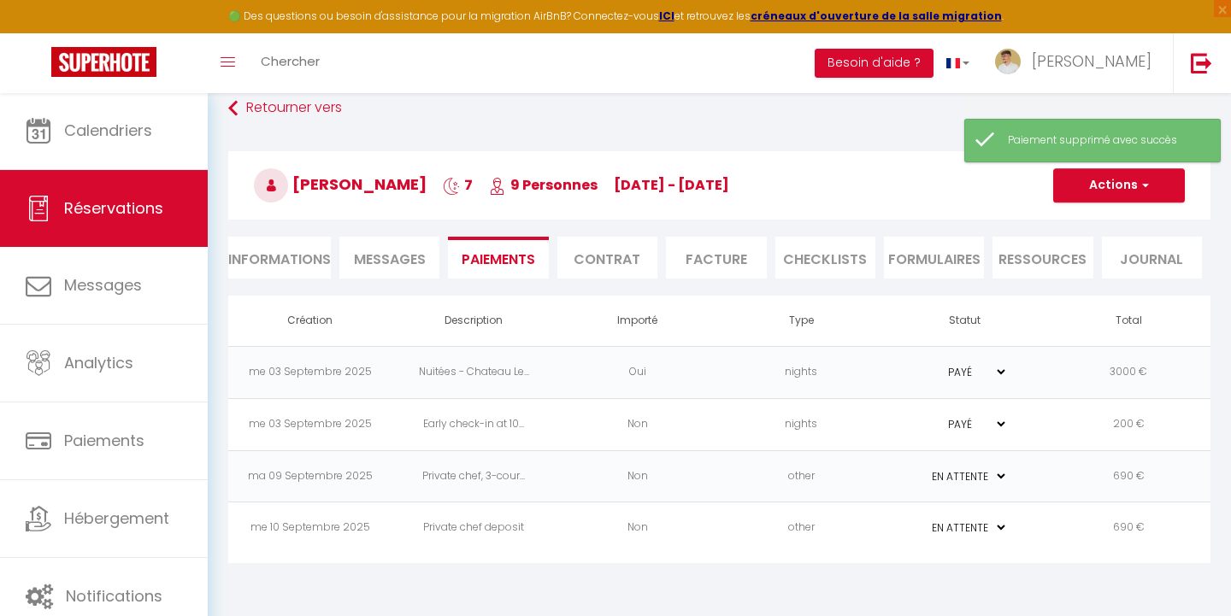
scroll to position [92, 0]
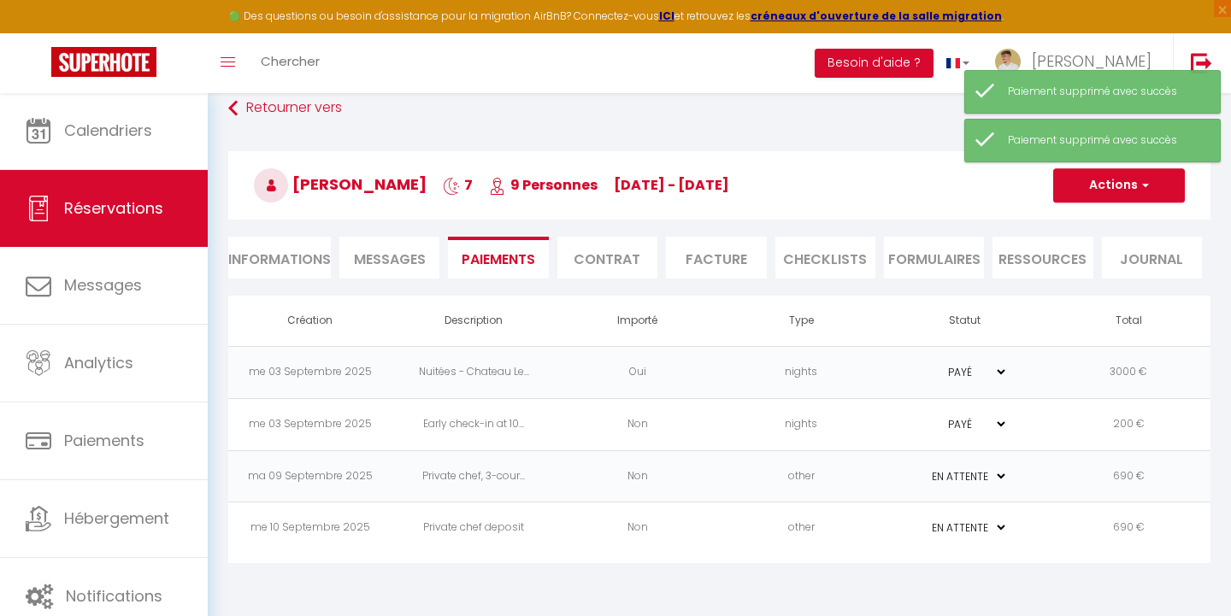
click at [806, 523] on td "other" at bounding box center [802, 529] width 164 height 52
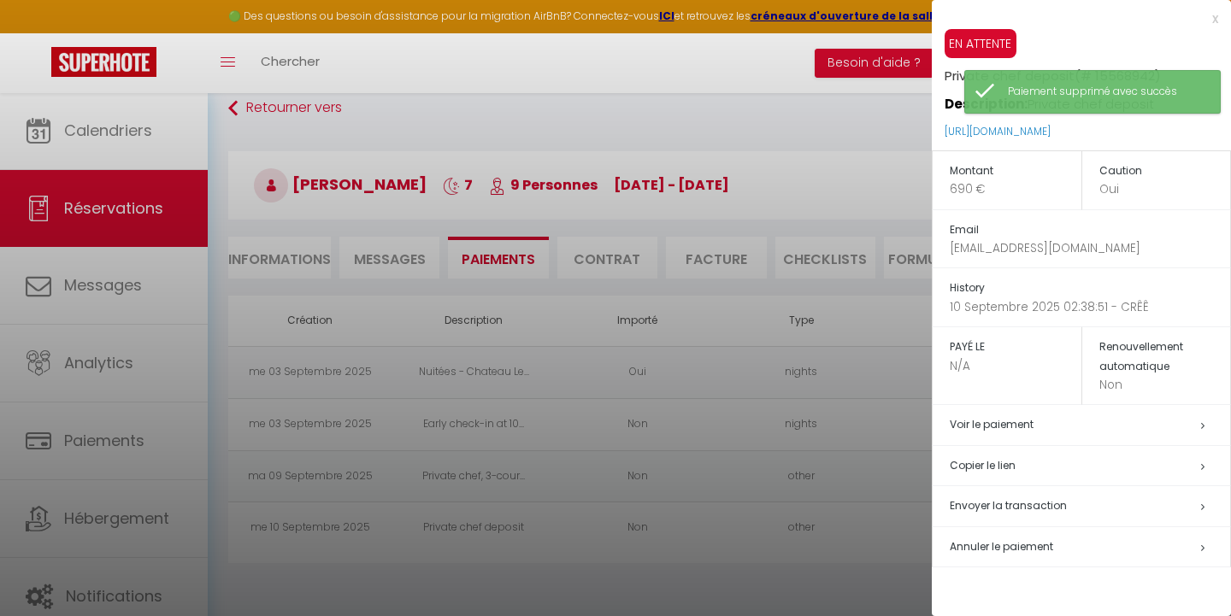
click at [991, 539] on span "Annuler le paiement" at bounding box center [1001, 546] width 103 height 15
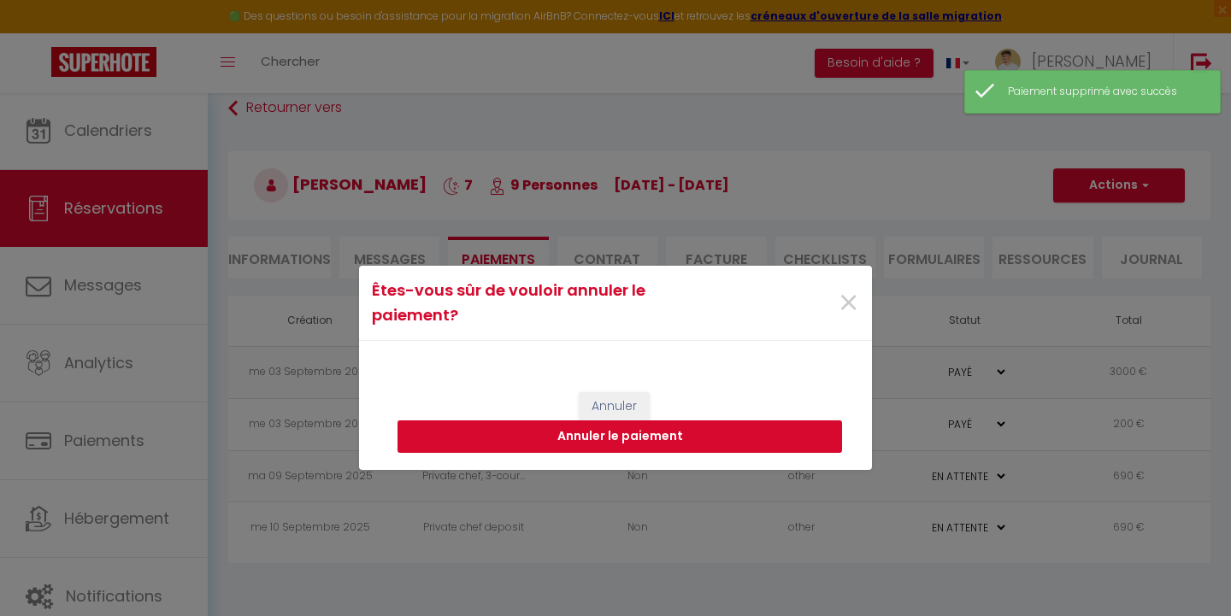
click at [798, 444] on button "Annuler le paiement" at bounding box center [620, 437] width 445 height 32
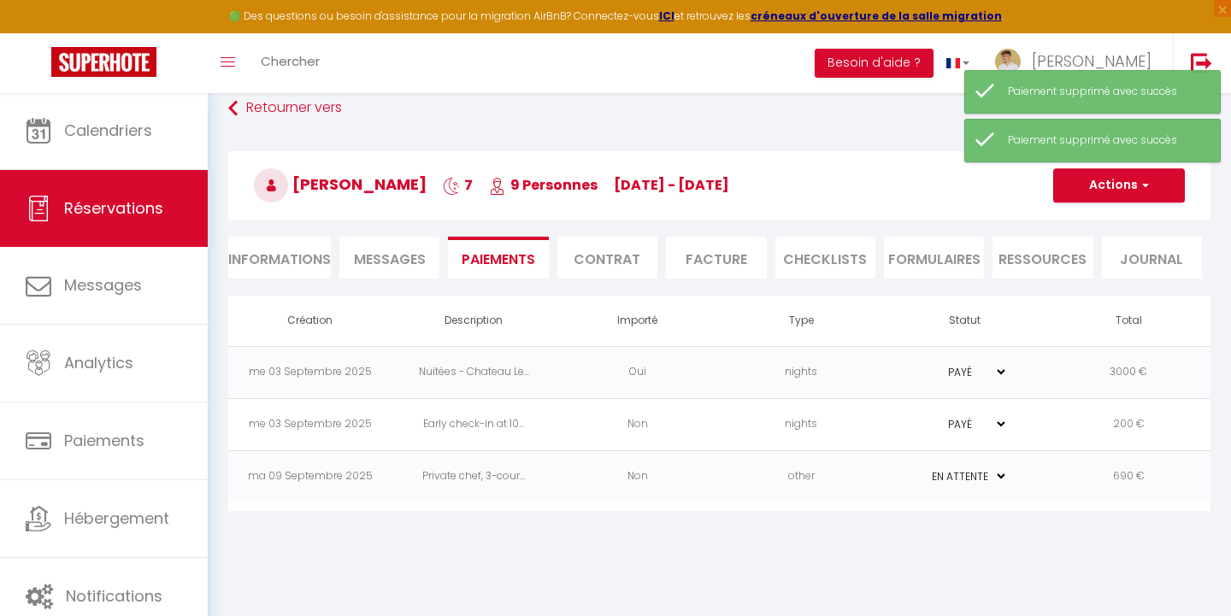
click at [800, 484] on td "other" at bounding box center [802, 477] width 164 height 52
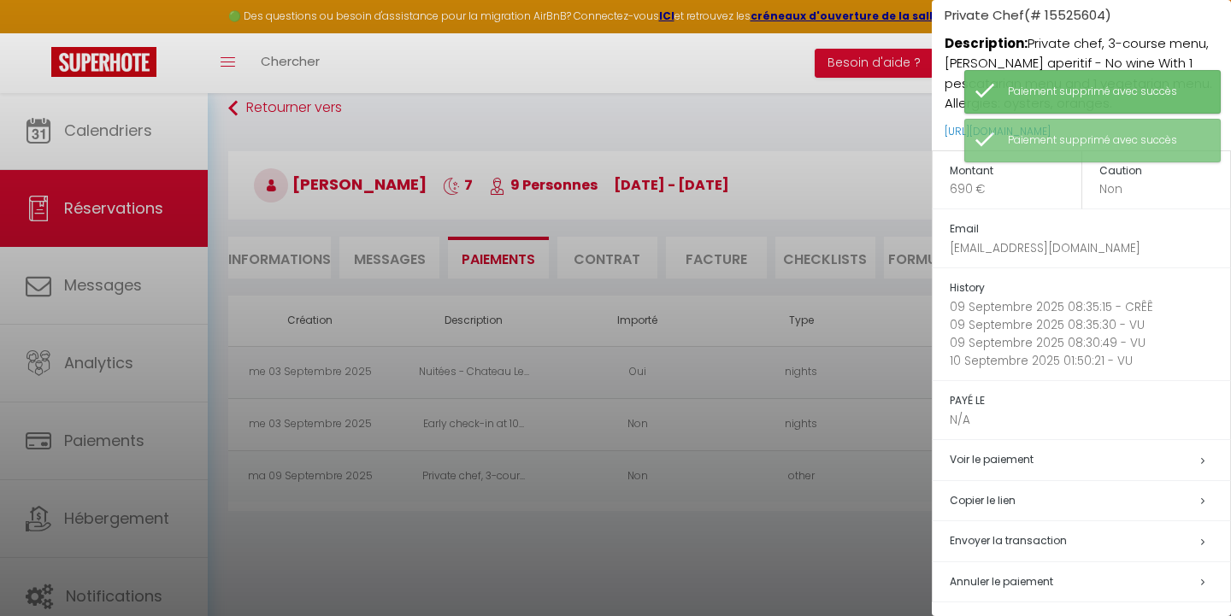
scroll to position [60, 0]
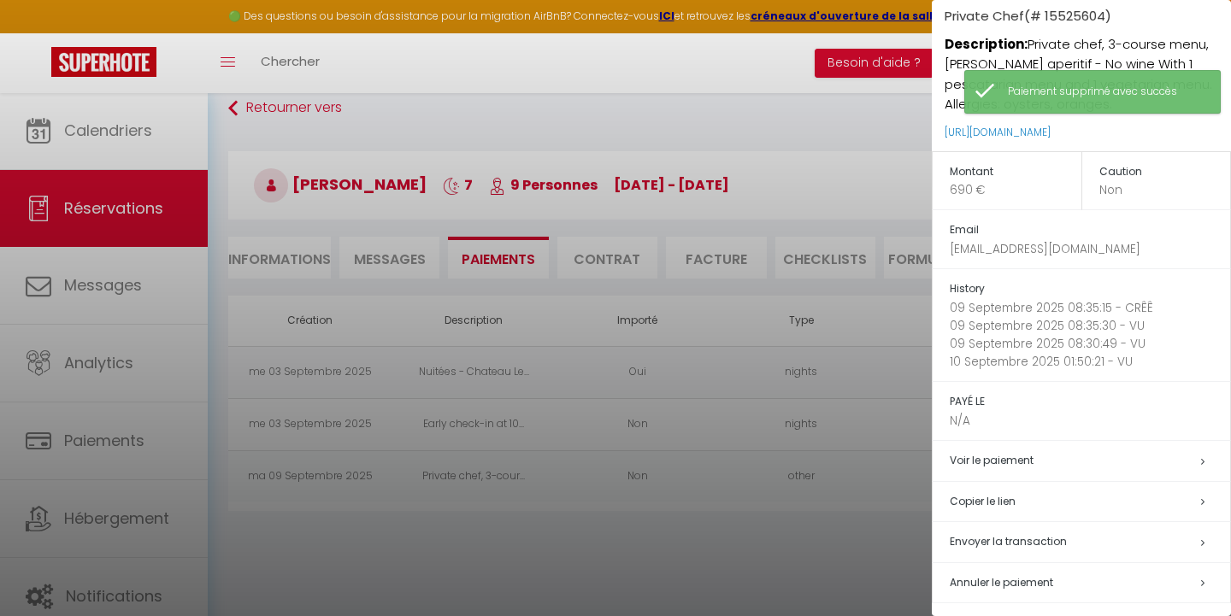
click at [998, 575] on span "Annuler le paiement" at bounding box center [1001, 582] width 103 height 15
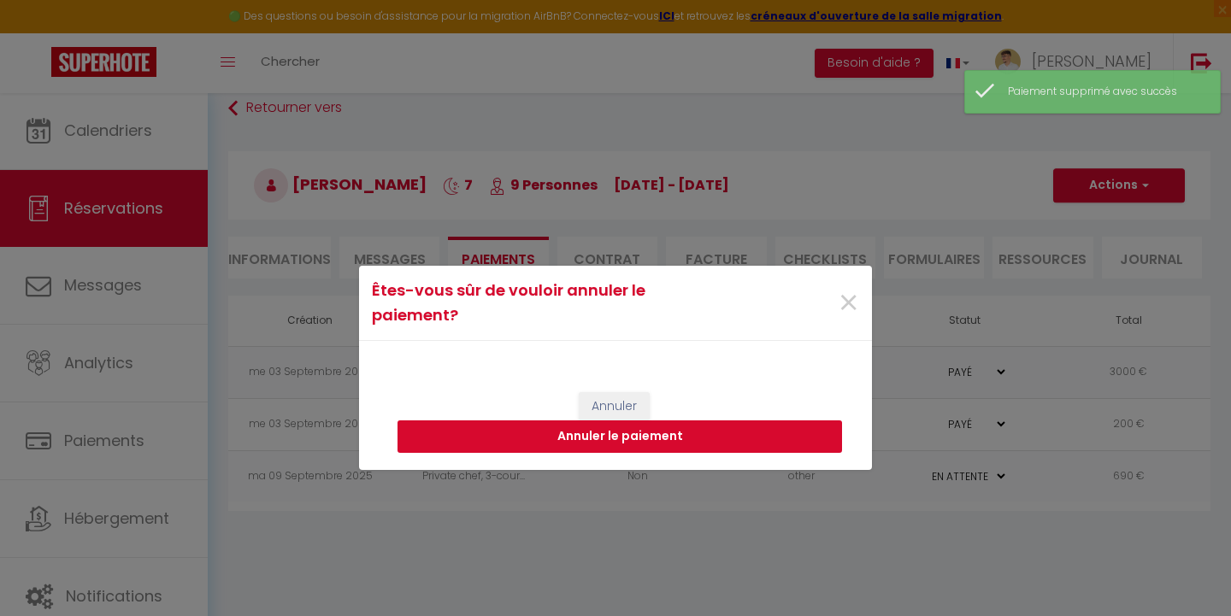
click at [717, 445] on button "Annuler le paiement" at bounding box center [620, 437] width 445 height 32
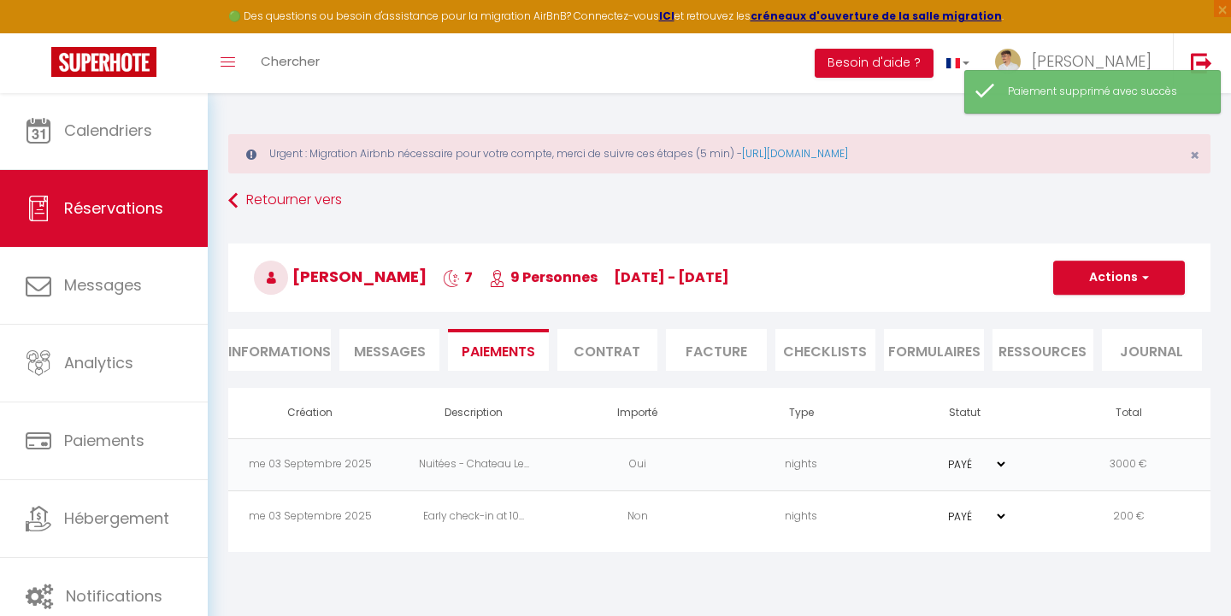
scroll to position [0, 0]
click at [1132, 280] on button "Actions" at bounding box center [1119, 278] width 132 height 34
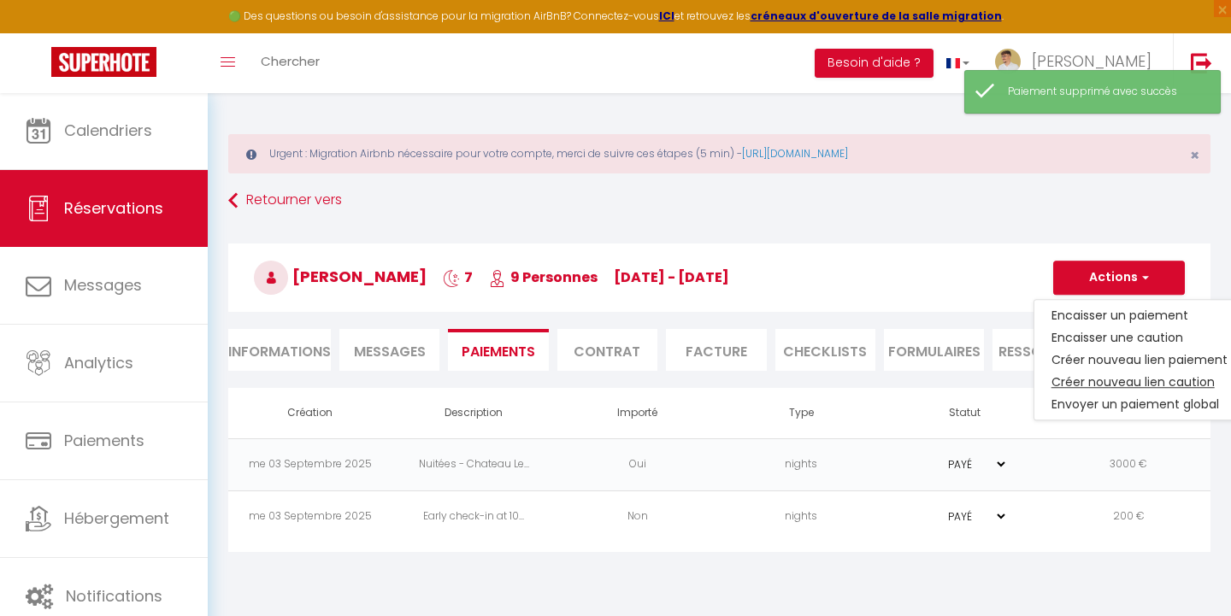
click at [1069, 383] on link "Créer nouveau lien caution" at bounding box center [1139, 382] width 210 height 22
select select "nights"
select select "15891"
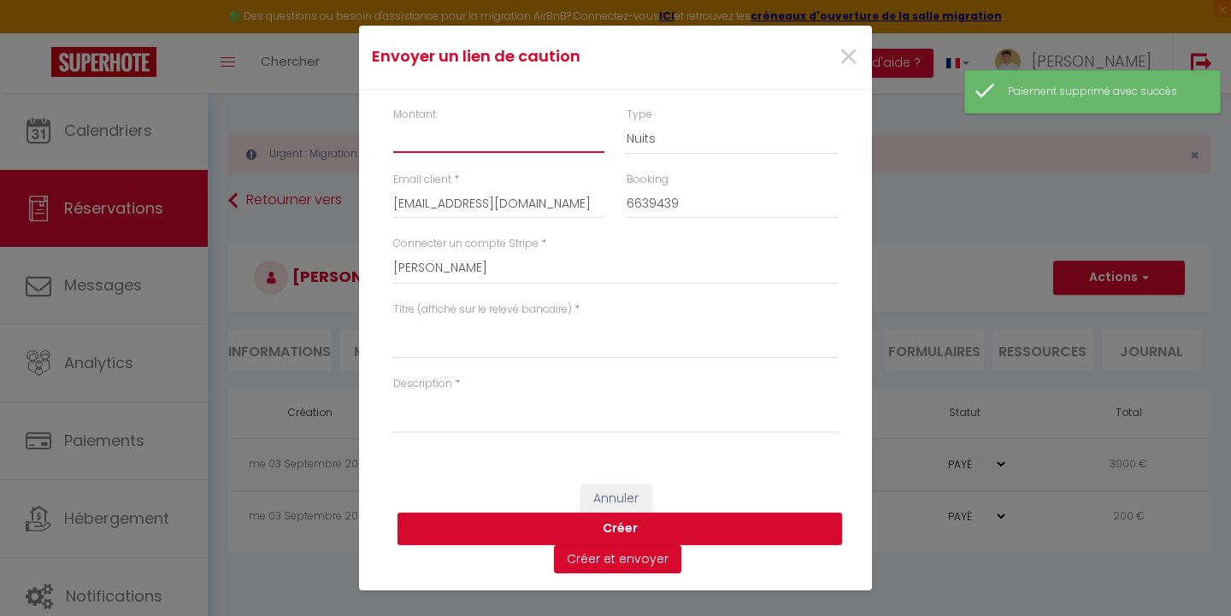
click at [492, 142] on input "Montant" at bounding box center [498, 137] width 211 height 31
type input "690"
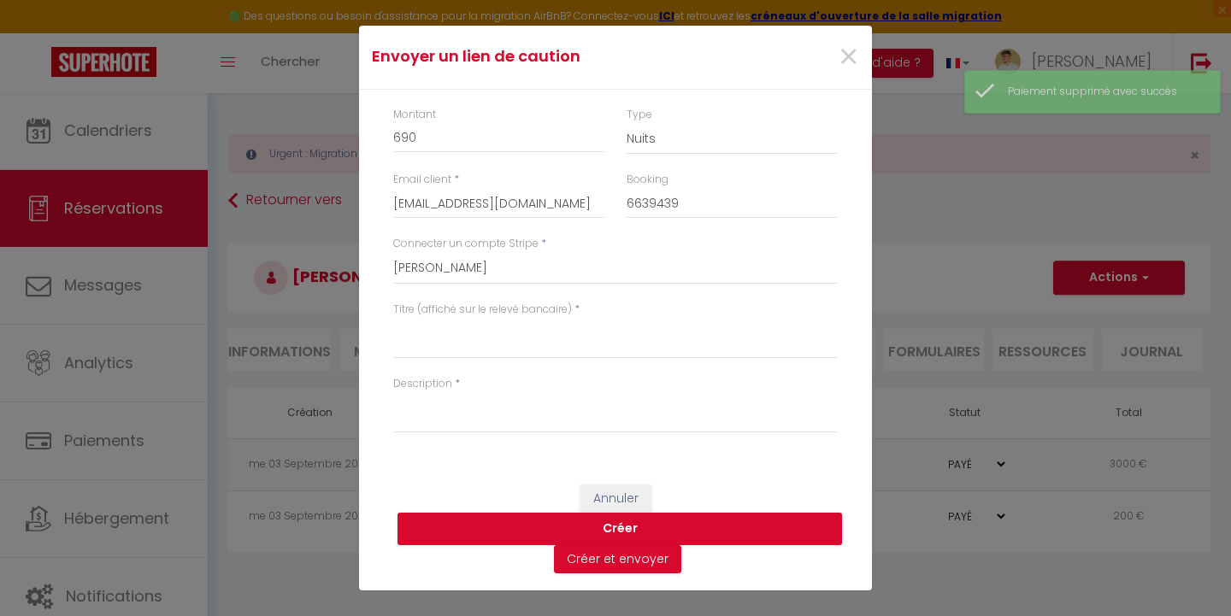
click at [625, 129] on div "Type Nuits Frais de ménage Taxe de séjour Autre" at bounding box center [732, 140] width 233 height 66
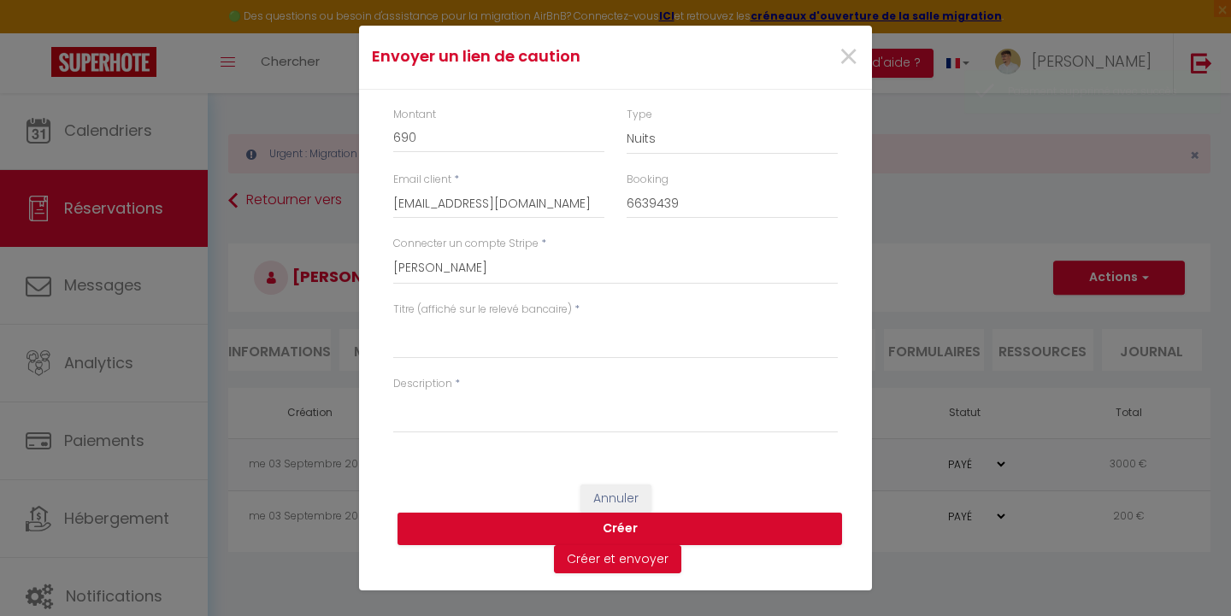
click at [625, 133] on div "Type Nuits Frais de ménage Taxe de séjour Autre" at bounding box center [732, 140] width 233 height 66
select select "other"
select select "15951"
click at [453, 329] on textarea "Titre (affiché sur le relevé bancaire)" at bounding box center [615, 338] width 445 height 41
paste textarea "Private chef deposit"
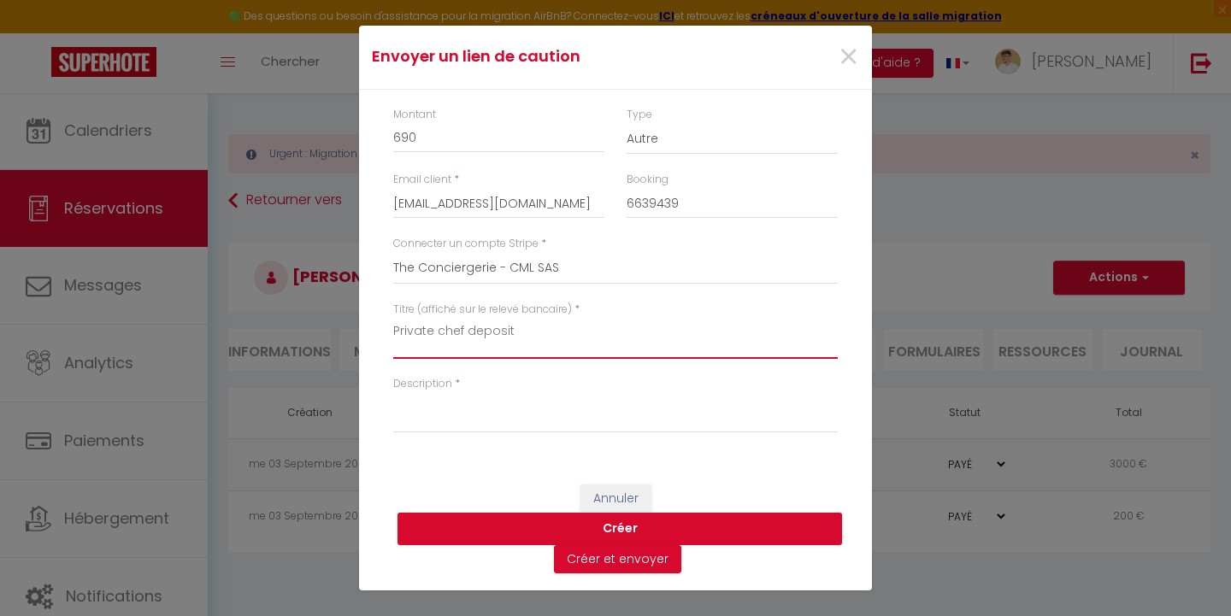
type textarea "Private chef deposit"
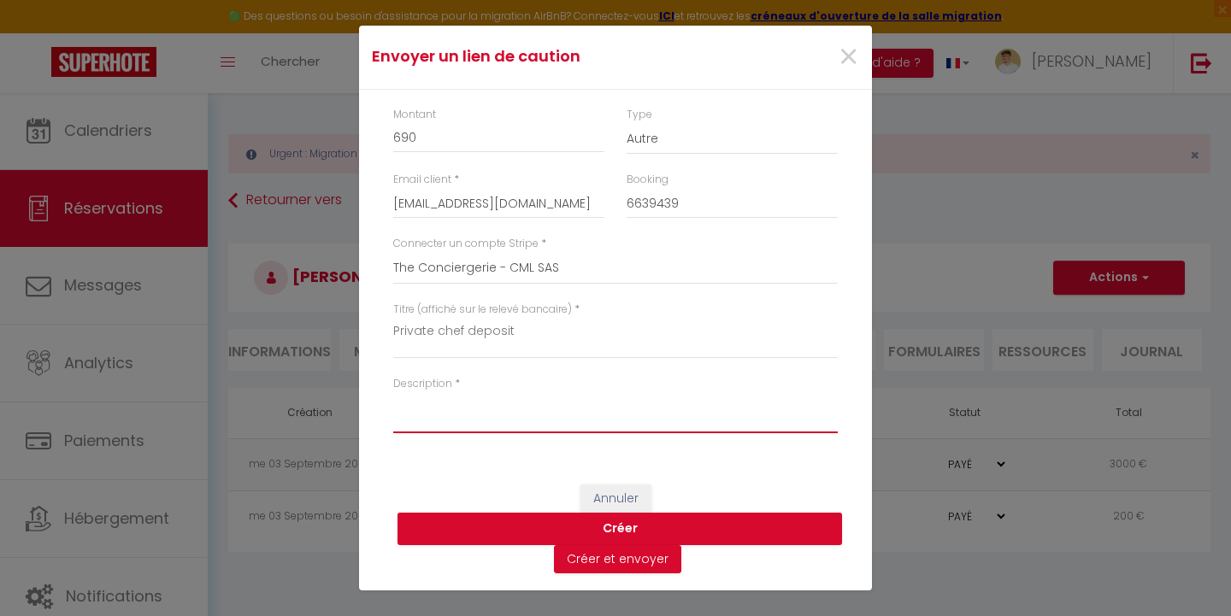
click at [427, 414] on textarea "Description" at bounding box center [615, 412] width 445 height 41
paste textarea "Private chef deposit"
type textarea "Private chef deposit"
click at [587, 517] on button "Créer" at bounding box center [620, 529] width 445 height 32
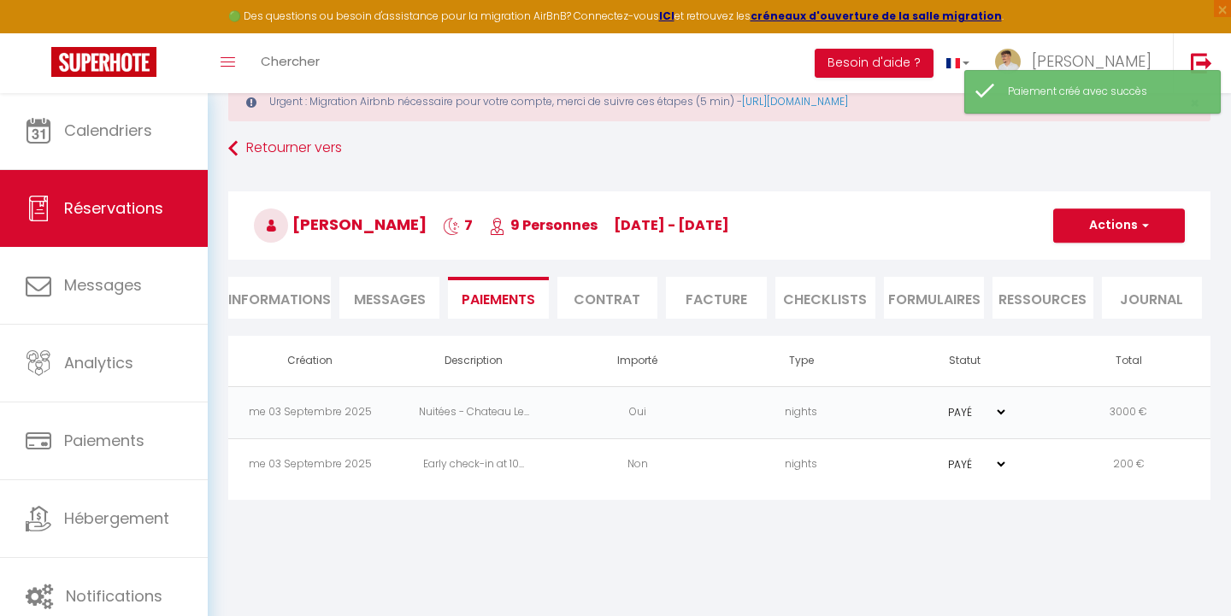
scroll to position [79, 0]
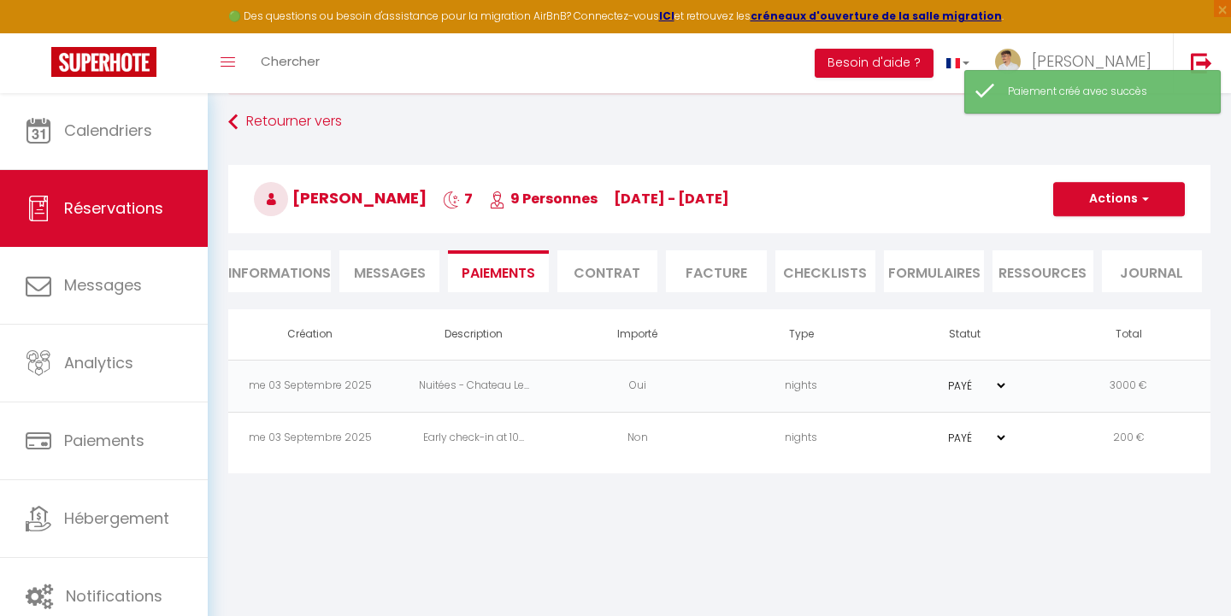
select select "0"
click at [855, 489] on td "other" at bounding box center [802, 490] width 164 height 52
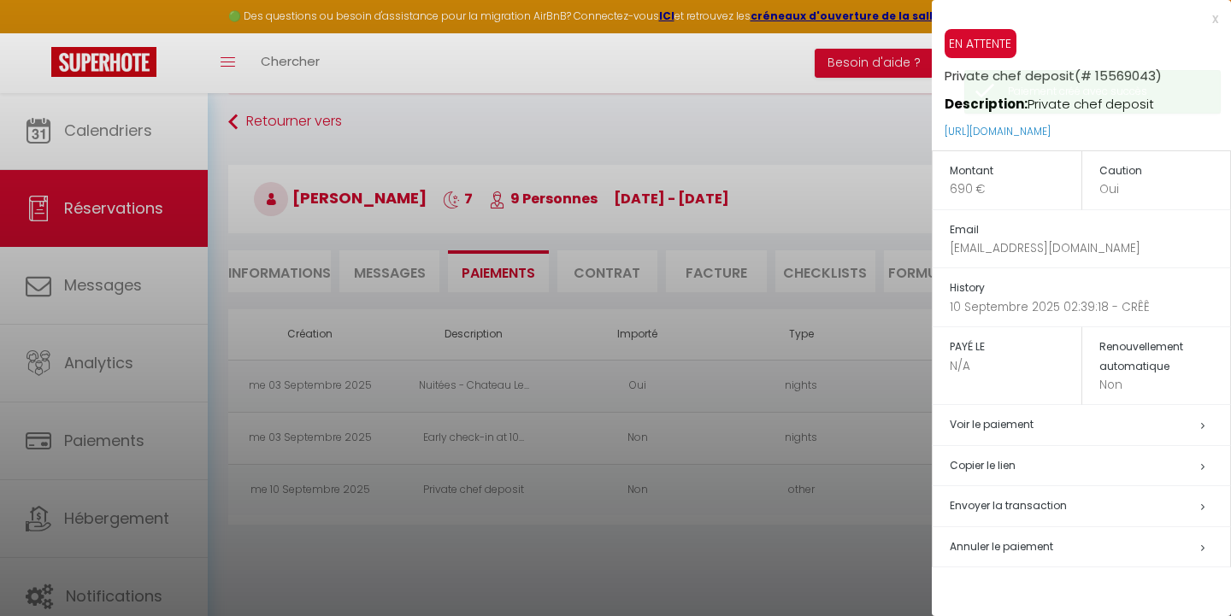
click at [999, 459] on h5 "Copier le lien" at bounding box center [1090, 467] width 280 height 20
